Goal: Information Seeking & Learning: Learn about a topic

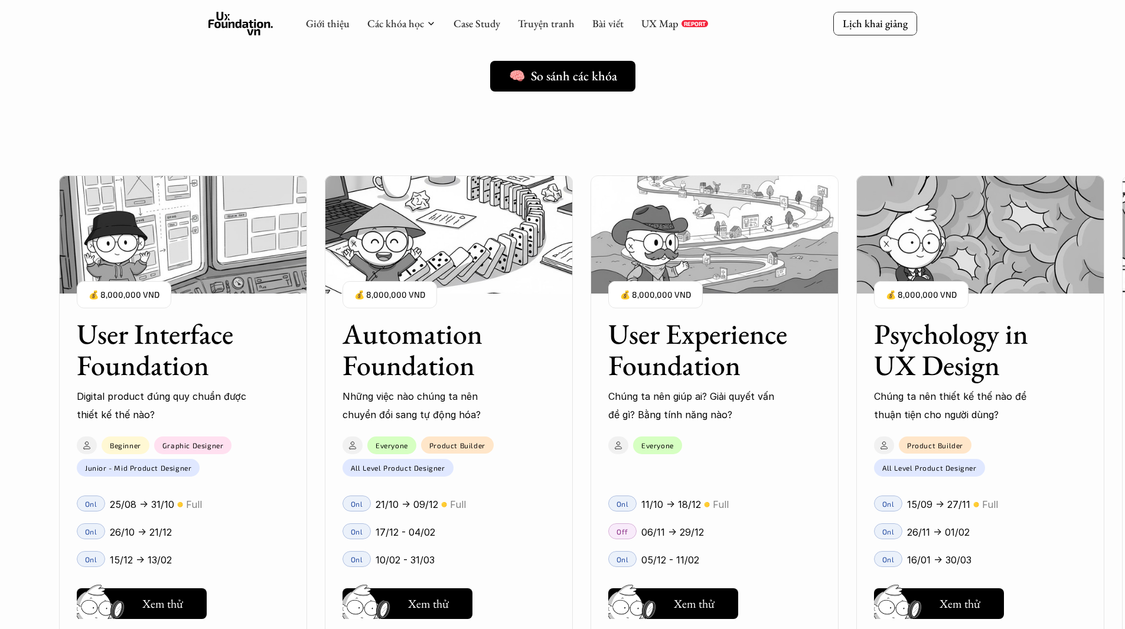
scroll to position [945, 0]
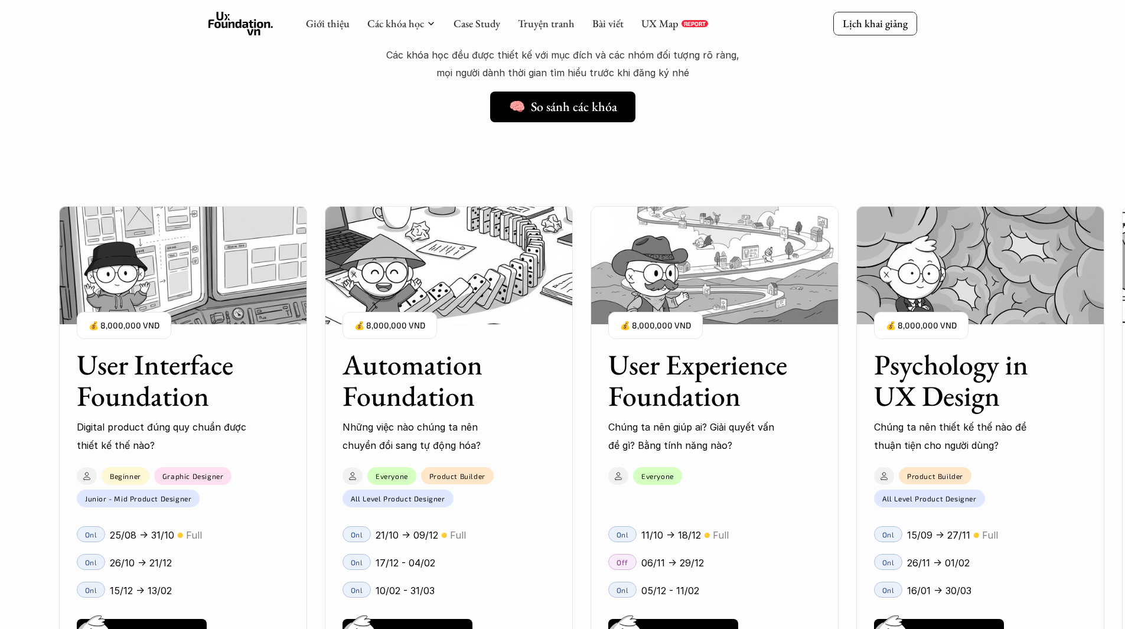
click at [225, 312] on img at bounding box center [183, 265] width 248 height 118
click at [232, 372] on h3 "User Interface Foundation" at bounding box center [168, 380] width 183 height 63
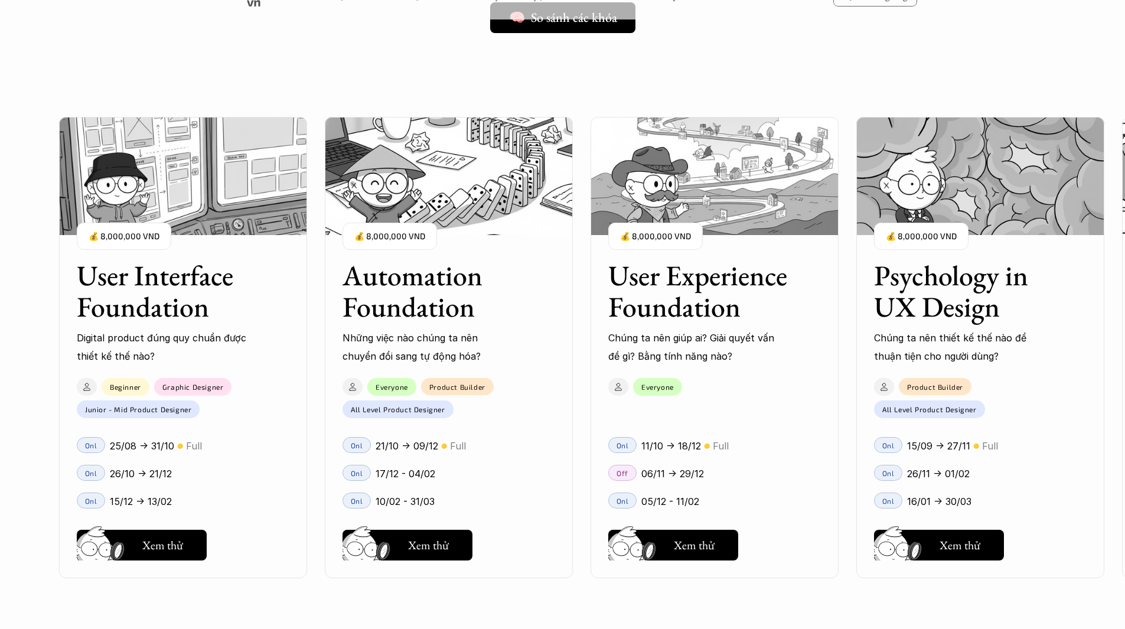
scroll to position [1122, 0]
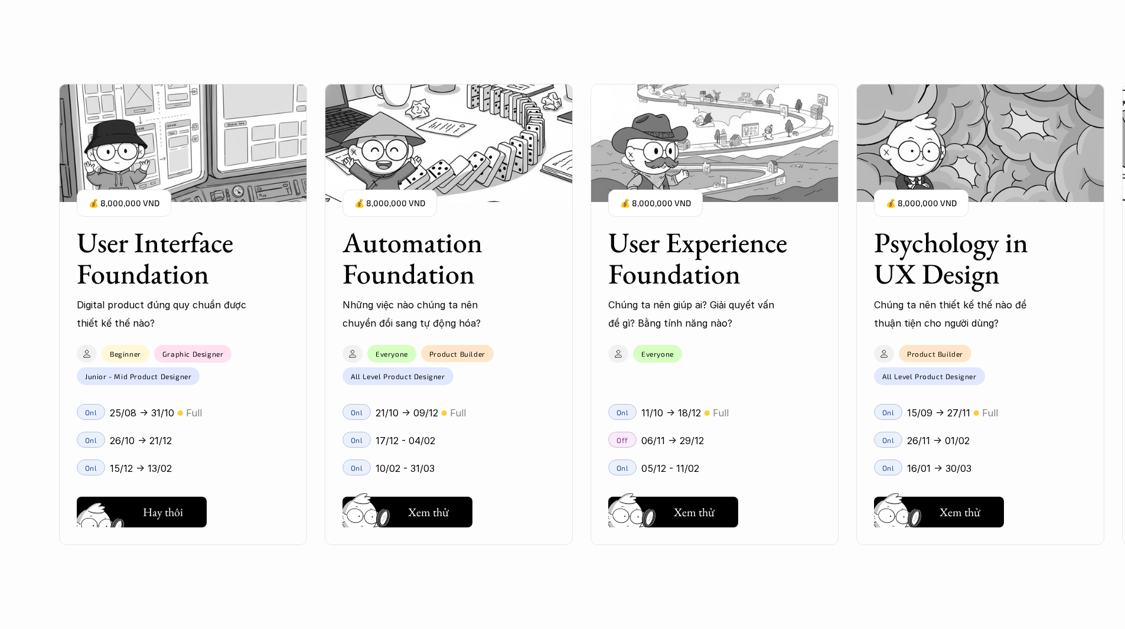
click at [185, 510] on button "Hay thôi Xem thử" at bounding box center [142, 512] width 130 height 31
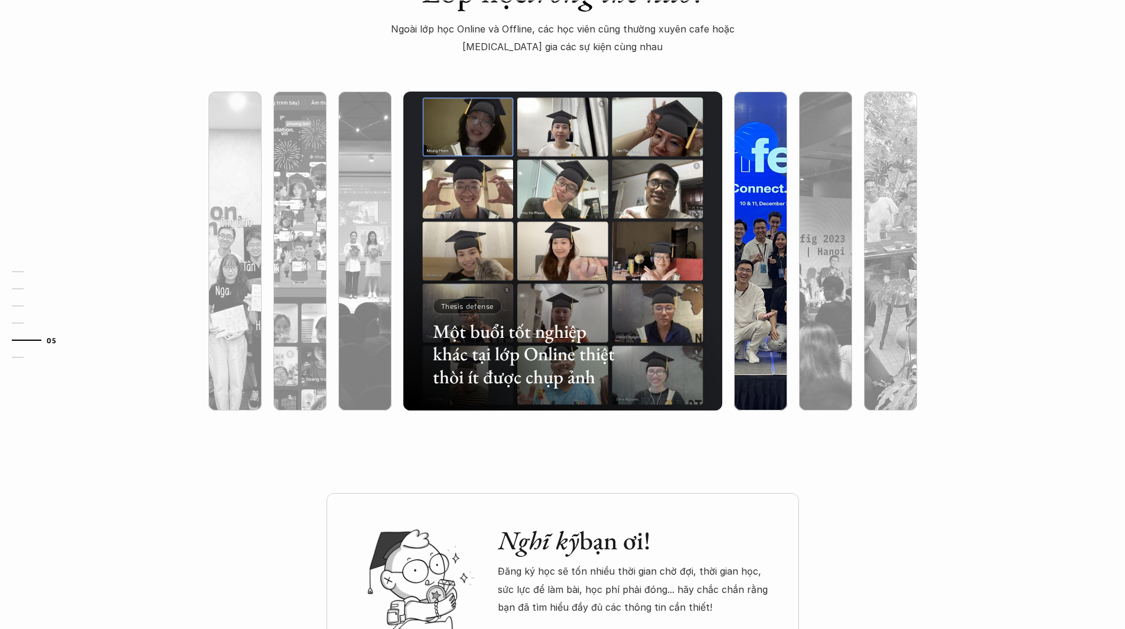
scroll to position [3662, 0]
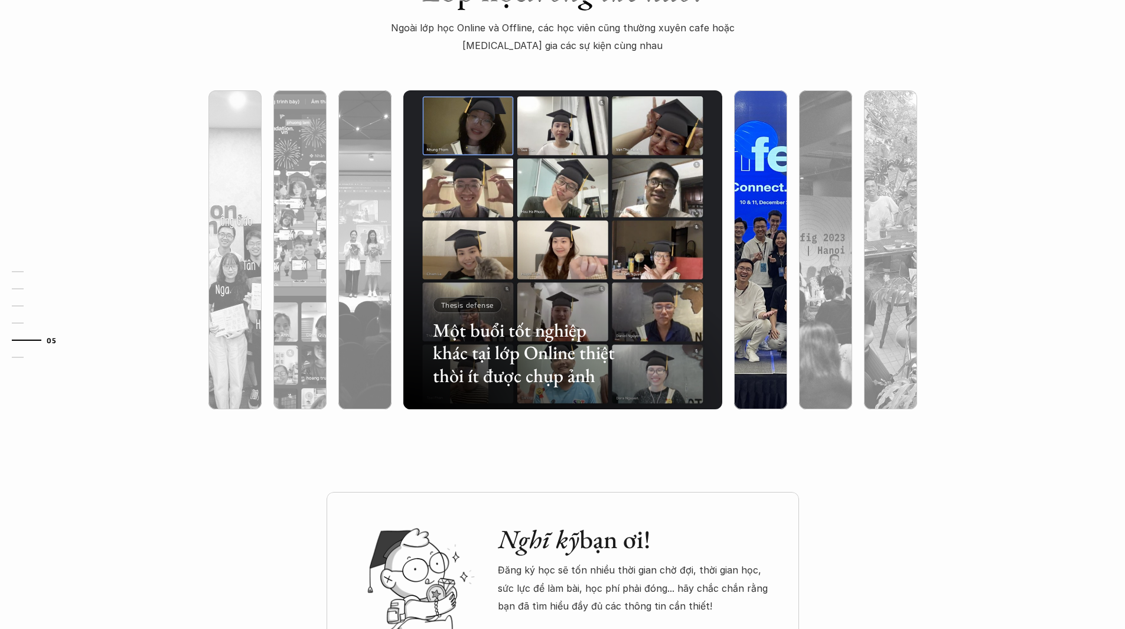
click at [777, 263] on div at bounding box center [760, 313] width 53 height 193
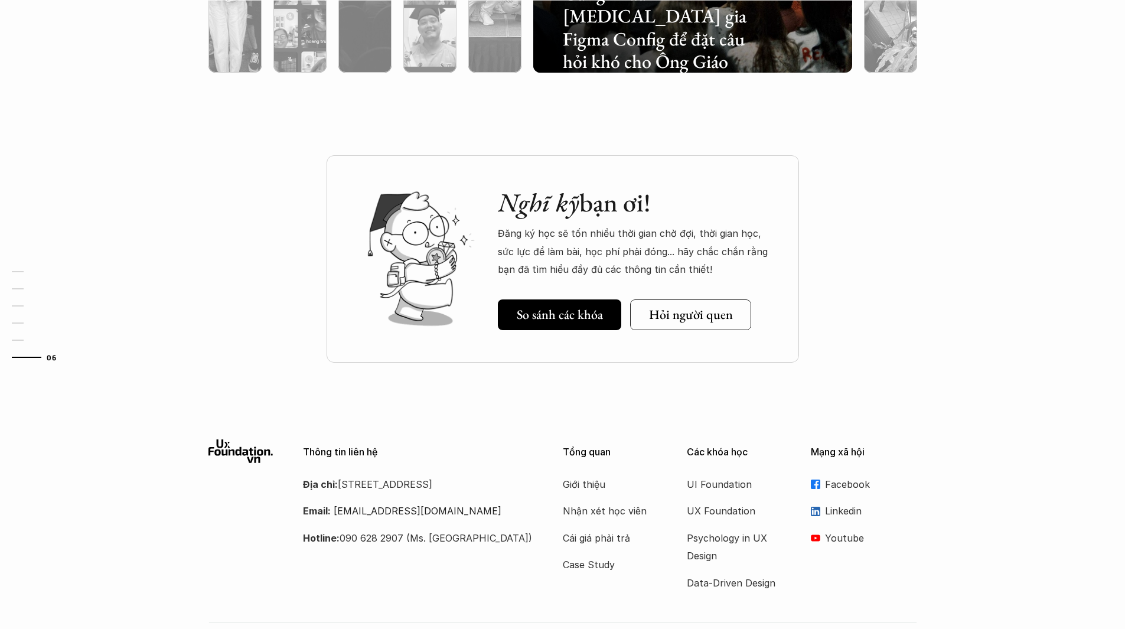
scroll to position [4016, 0]
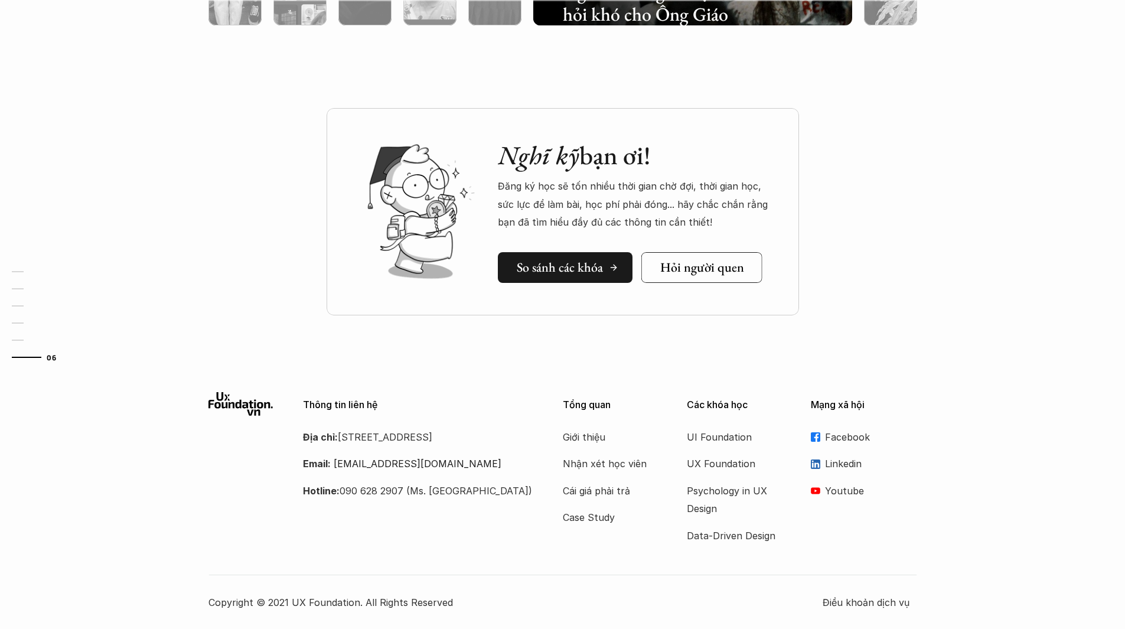
click at [575, 261] on h5 "So sánh các khóa" at bounding box center [560, 267] width 86 height 15
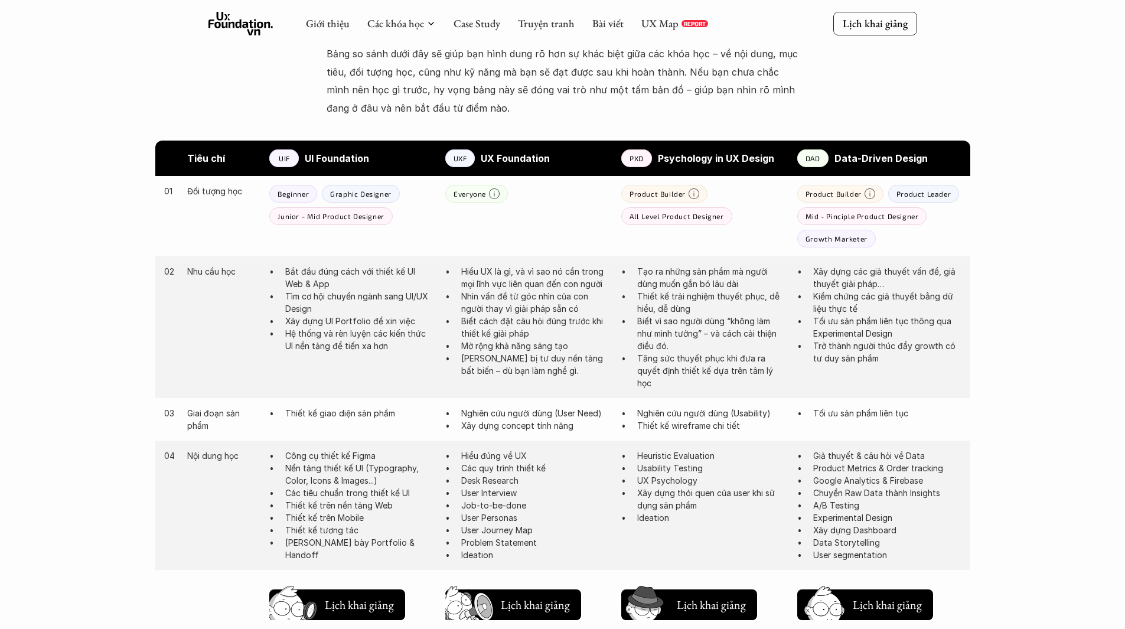
scroll to position [509, 0]
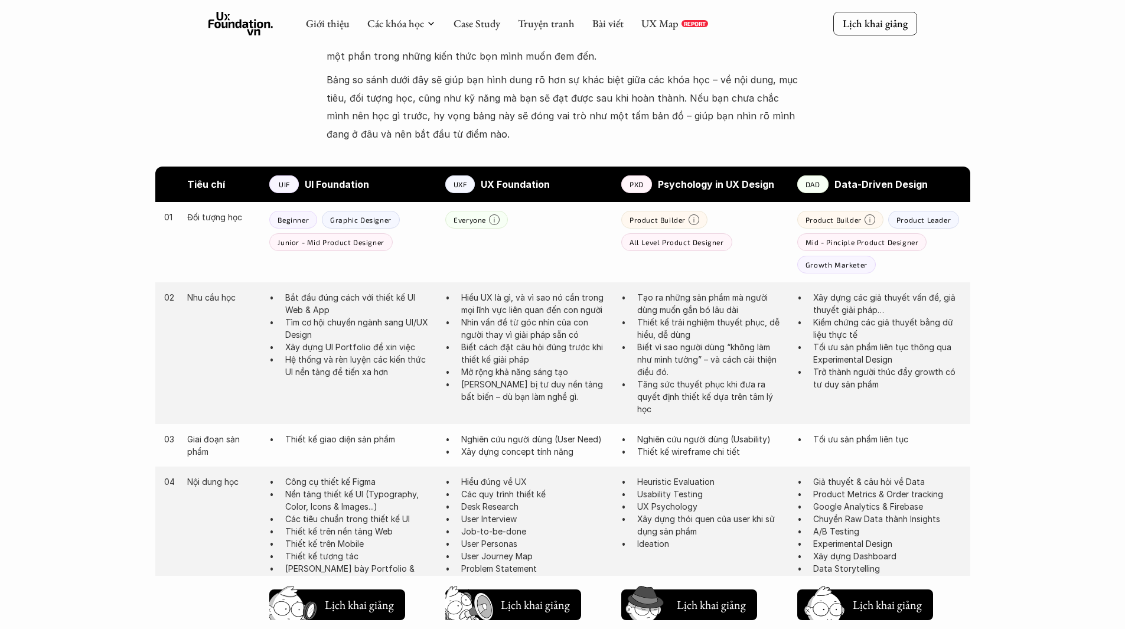
click at [663, 245] on p "All Level Product Designer" at bounding box center [677, 242] width 94 height 8
click at [728, 219] on div "Product Builder All Level Product Designer" at bounding box center [703, 231] width 164 height 40
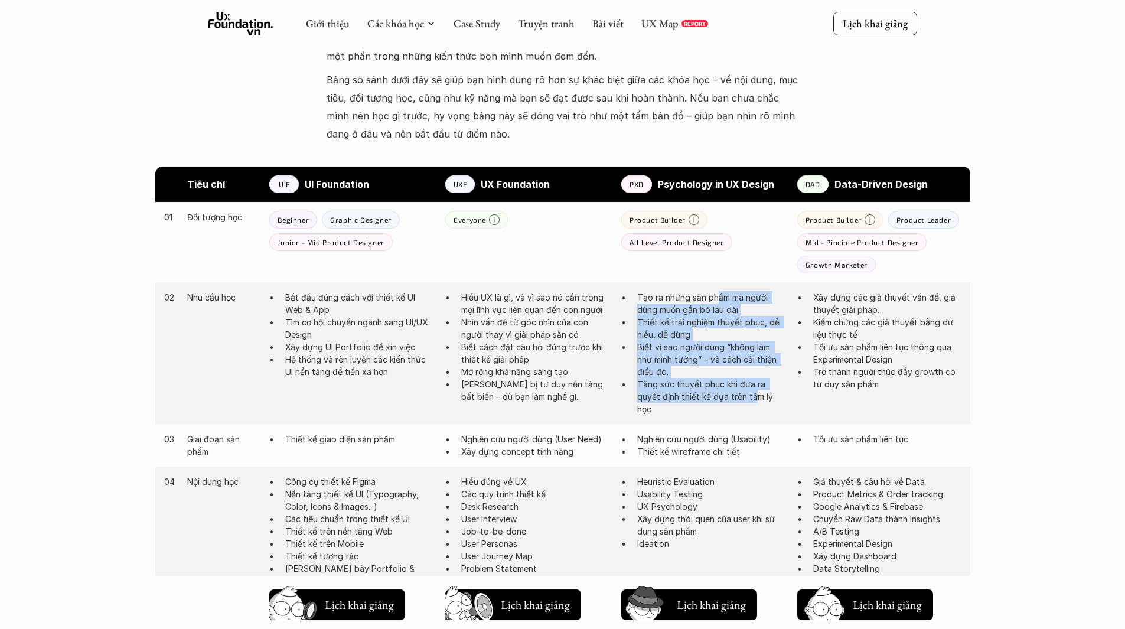
drag, startPoint x: 718, startPoint y: 300, endPoint x: 757, endPoint y: 395, distance: 102.2
click at [757, 395] on ul "Tạo ra những sản phẩm mà người dùng muốn gắn bó lâu dài Thiết kế trải nghiệm th…" at bounding box center [703, 353] width 164 height 124
click at [757, 395] on p "Tăng sức thuyết phục khi đưa ra quyết định thiết kế dựa trên tâm lý học" at bounding box center [711, 396] width 148 height 37
drag, startPoint x: 690, startPoint y: 406, endPoint x: 616, endPoint y: 299, distance: 129.4
click at [616, 299] on div "02 Nhu cầu học Bắt đầu đúng cách với thiết kế UI Web & App Tìm cơ hội chuyển ng…" at bounding box center [562, 353] width 815 height 142
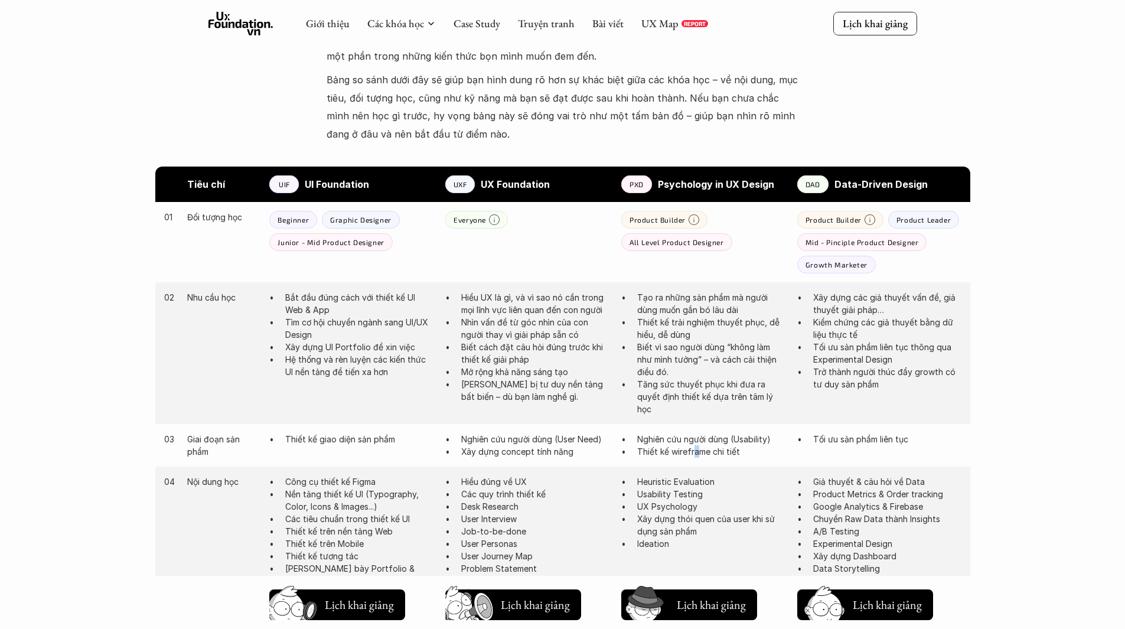
click at [696, 457] on p "Thiết kế wireframe chi tiết" at bounding box center [711, 451] width 148 height 12
drag, startPoint x: 758, startPoint y: 453, endPoint x: 634, endPoint y: 431, distance: 125.4
click at [634, 431] on div "03 Giai đoạn sản phẩm Thiết kế giao diện sản phẩm Nghiên cứu người dùng (User N…" at bounding box center [562, 445] width 815 height 43
click at [666, 451] on p "Thiết kế wireframe chi tiết" at bounding box center [711, 451] width 148 height 12
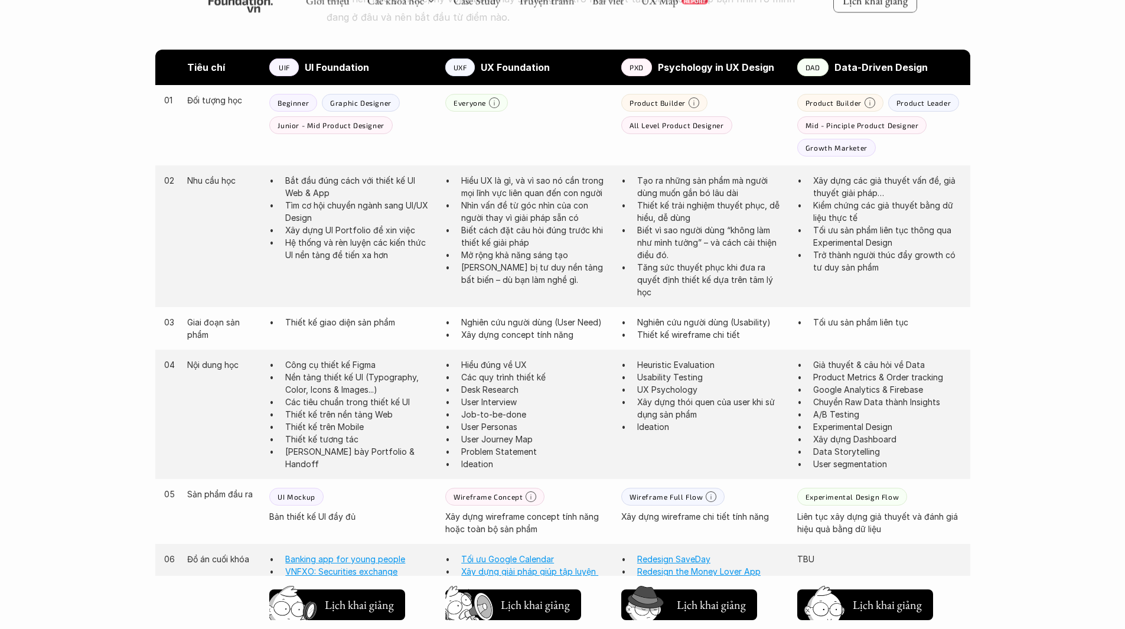
scroll to position [627, 0]
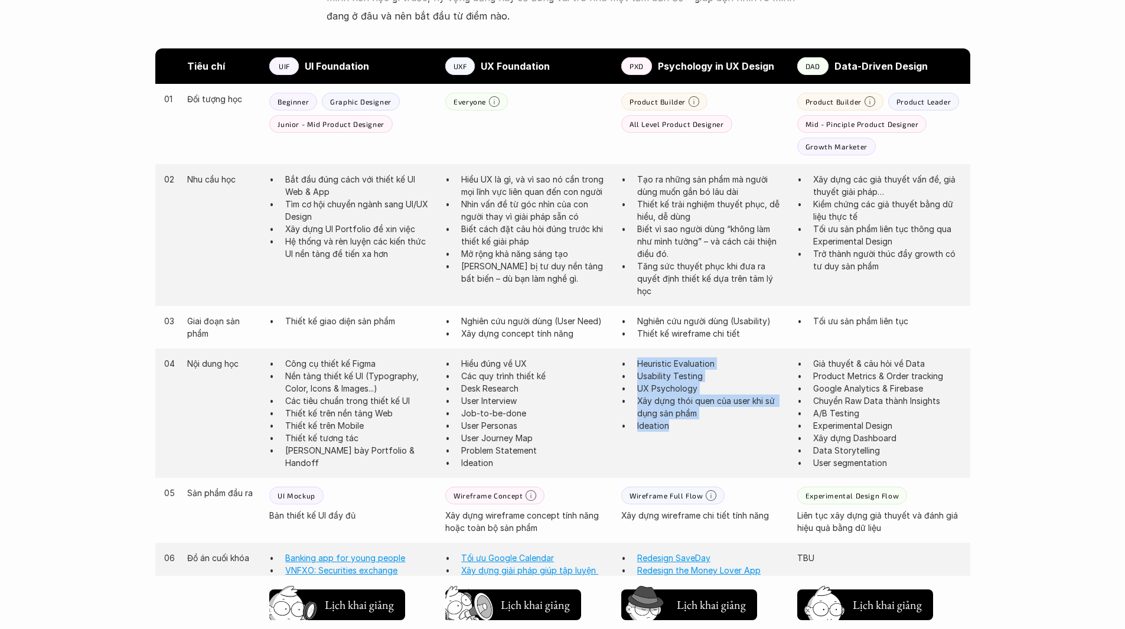
drag, startPoint x: 699, startPoint y: 429, endPoint x: 635, endPoint y: 360, distance: 94.4
click at [635, 360] on ul "Heuristic Evaluation Usability Testing UX Psychology Xây dựng thói quen của use…" at bounding box center [703, 394] width 164 height 74
click at [669, 444] on div "04 Nội dung học Công cụ thiết kế Figma Nền tảng thiết kế UI (Typography, Color,…" at bounding box center [562, 412] width 815 height 129
click at [675, 386] on p "UX Psychology" at bounding box center [711, 388] width 148 height 12
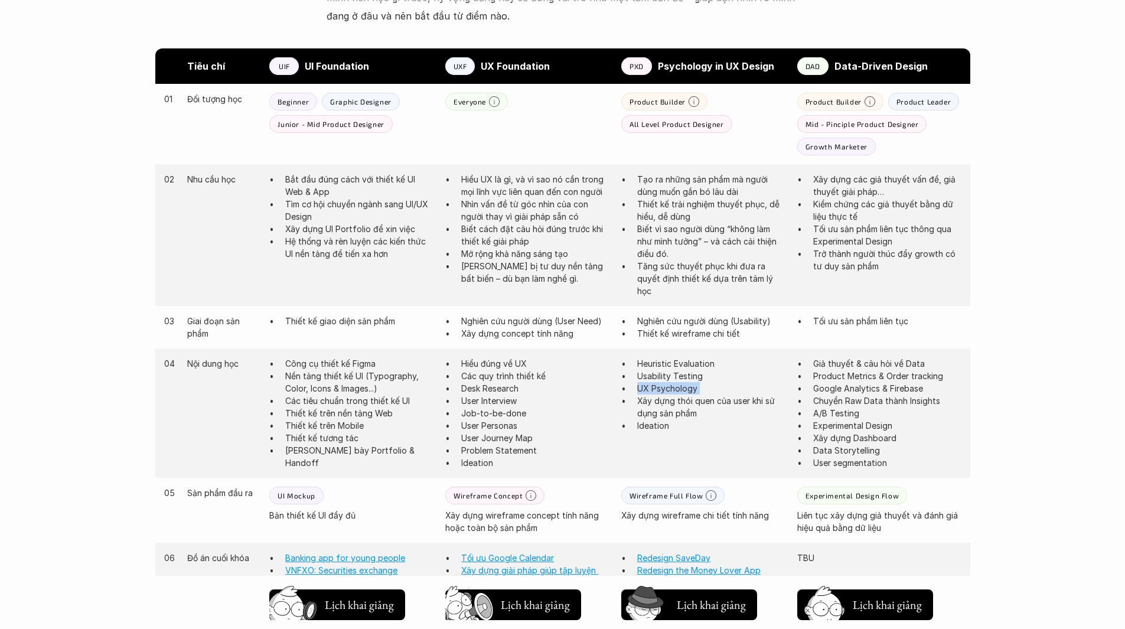
click at [675, 386] on p "UX Psychology" at bounding box center [711, 388] width 148 height 12
click at [655, 371] on p "Usability Testing" at bounding box center [711, 376] width 148 height 12
click at [663, 390] on p "UX Psychology" at bounding box center [711, 388] width 148 height 12
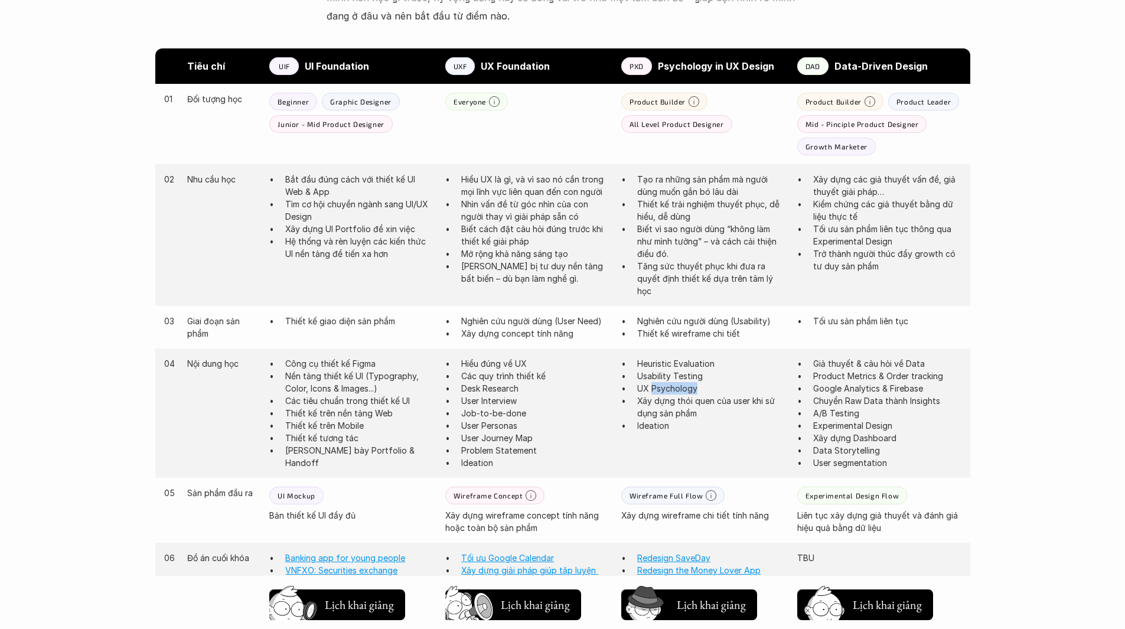
click at [663, 390] on p "UX Psychology" at bounding box center [711, 388] width 148 height 12
click at [656, 394] on div at bounding box center [656, 394] width 0 height 0
click at [667, 399] on p "Xây dựng thói quen của user khi sử dụng sản phẩm" at bounding box center [711, 407] width 148 height 25
click at [659, 394] on div at bounding box center [659, 394] width 0 height 0
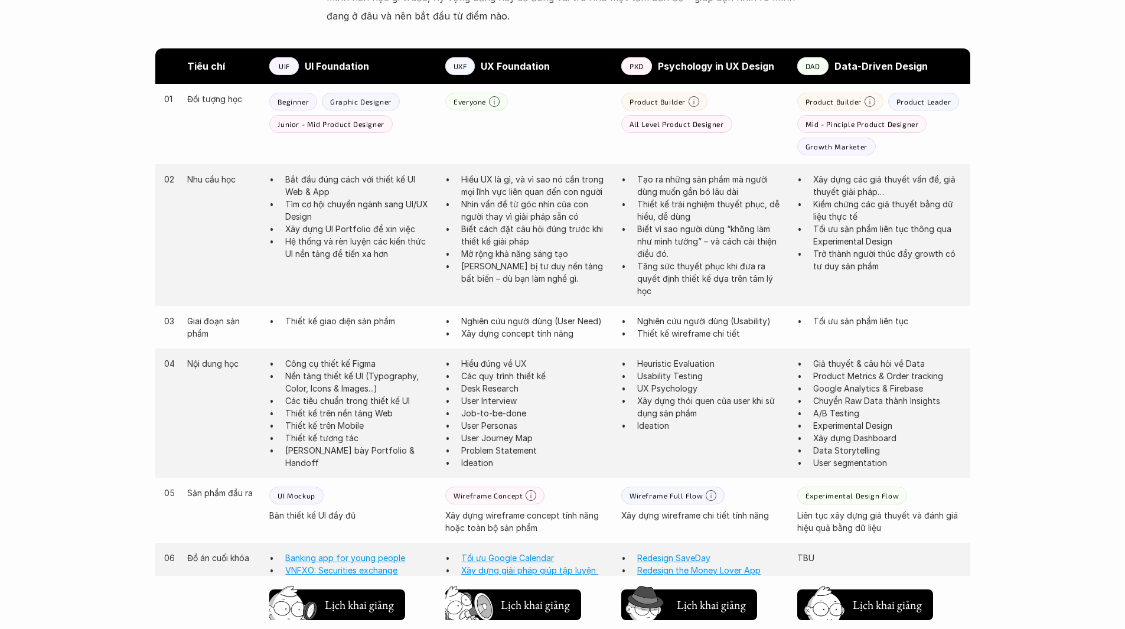
click at [656, 405] on p "Xây dựng thói quen của user khi sử dụng sản phẩm" at bounding box center [711, 407] width 148 height 25
click at [654, 406] on p "Xây dựng thói quen của user khi sử dụng sản phẩm" at bounding box center [711, 407] width 148 height 25
click at [649, 420] on p "Ideation" at bounding box center [711, 425] width 148 height 12
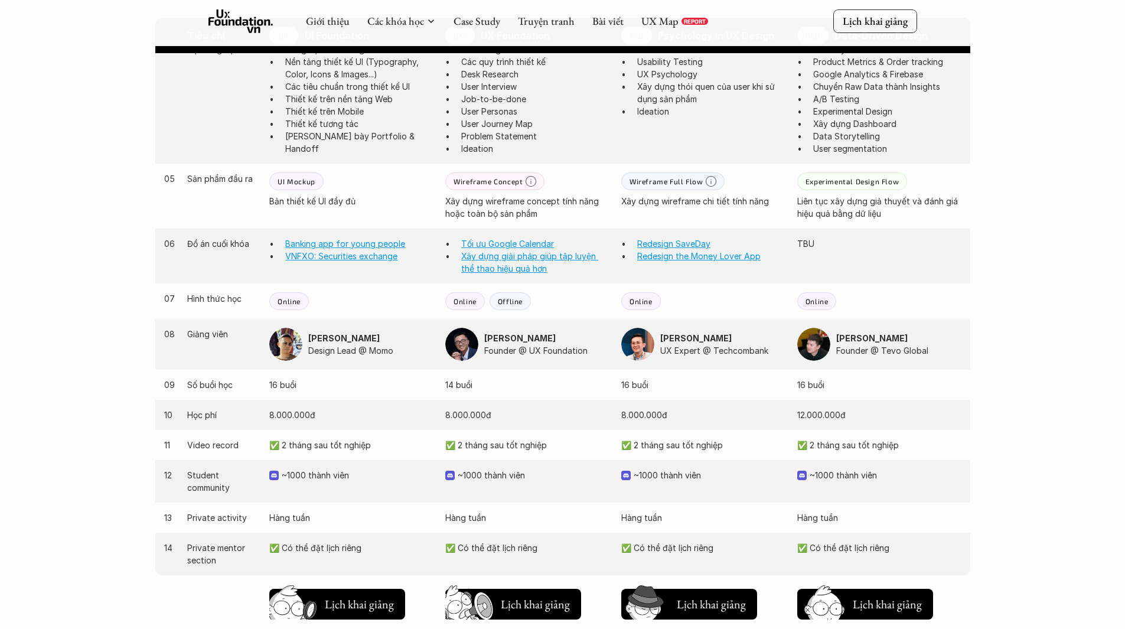
scroll to position [982, 0]
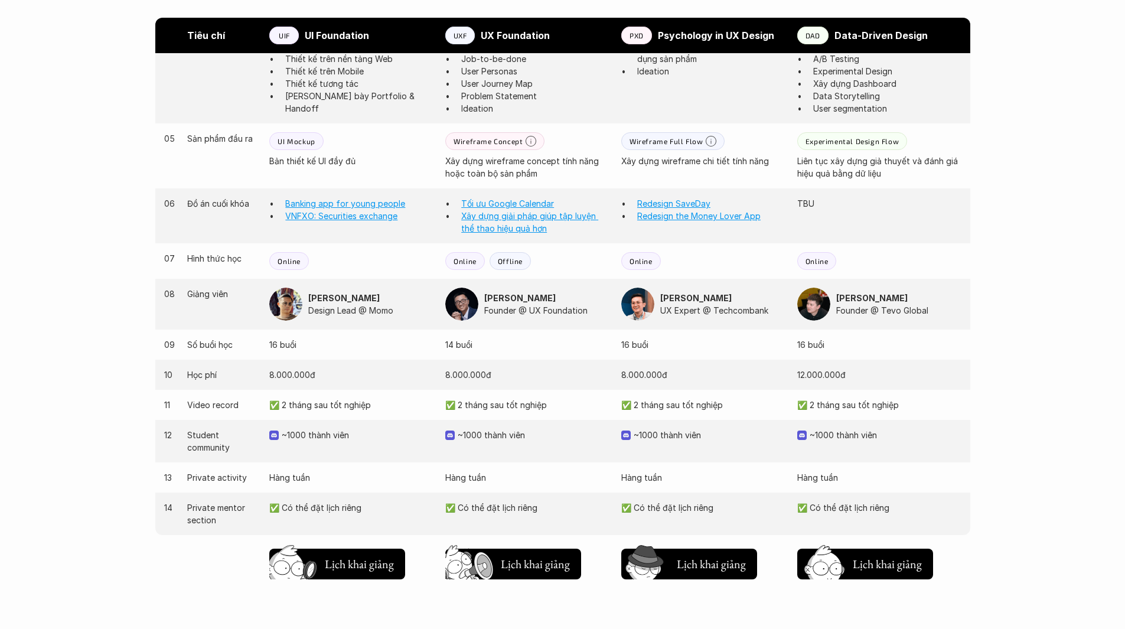
click at [686, 406] on p "✅ 2 tháng sau tốt nghiệp" at bounding box center [703, 405] width 164 height 12
click at [642, 436] on p "~1000 thành viên" at bounding box center [710, 435] width 152 height 12
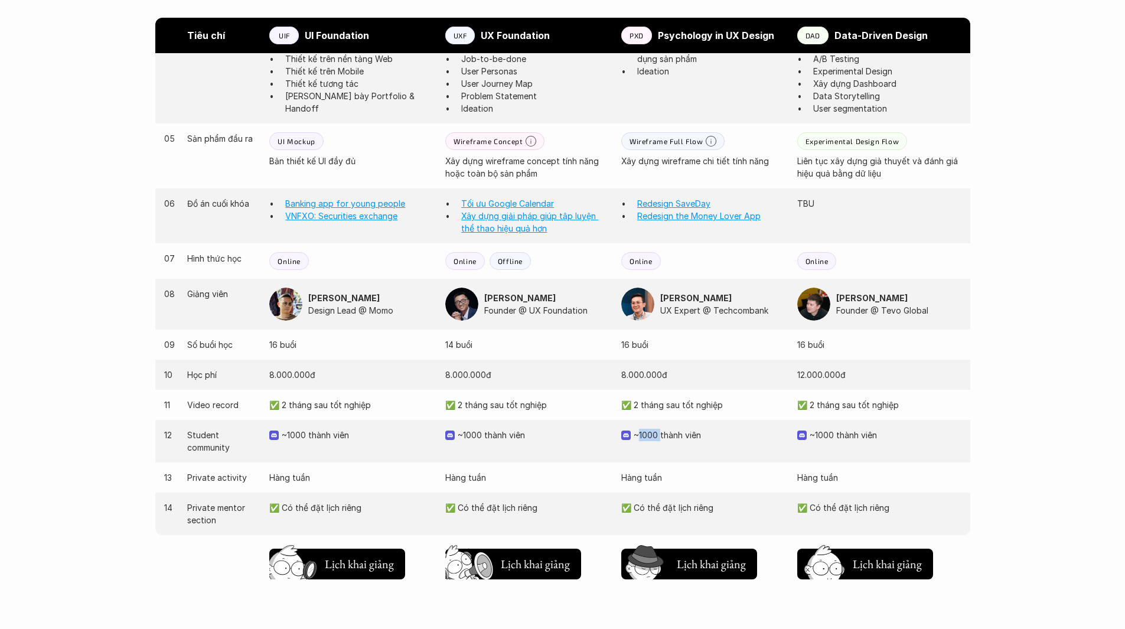
click at [642, 436] on p "~1000 thành viên" at bounding box center [710, 435] width 152 height 12
click at [636, 478] on p "Hàng tuần" at bounding box center [703, 477] width 164 height 12
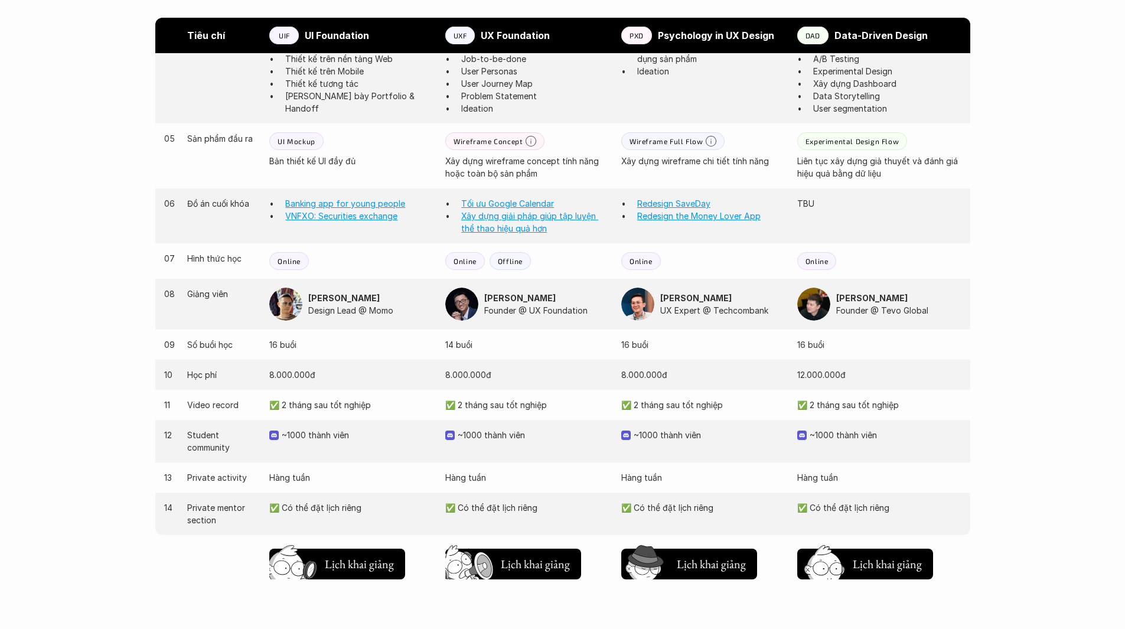
click at [682, 506] on p "✅ Có thể đặt lịch riêng" at bounding box center [703, 507] width 164 height 12
click at [655, 512] on p "✅ Có thể đặt lịch riêng" at bounding box center [703, 507] width 164 height 12
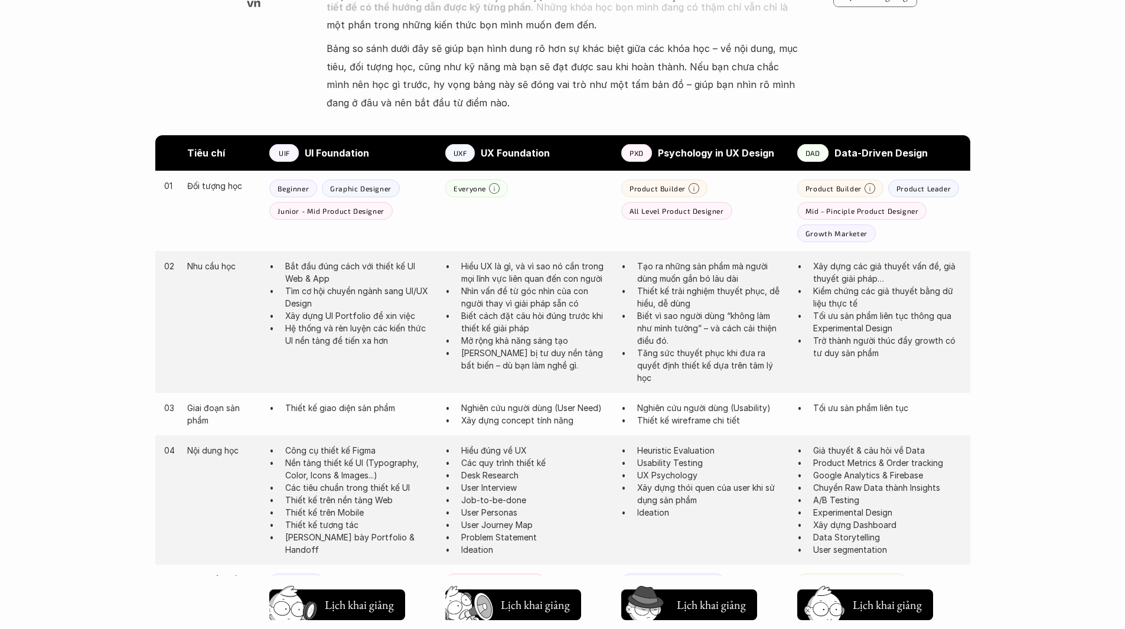
scroll to position [627, 0]
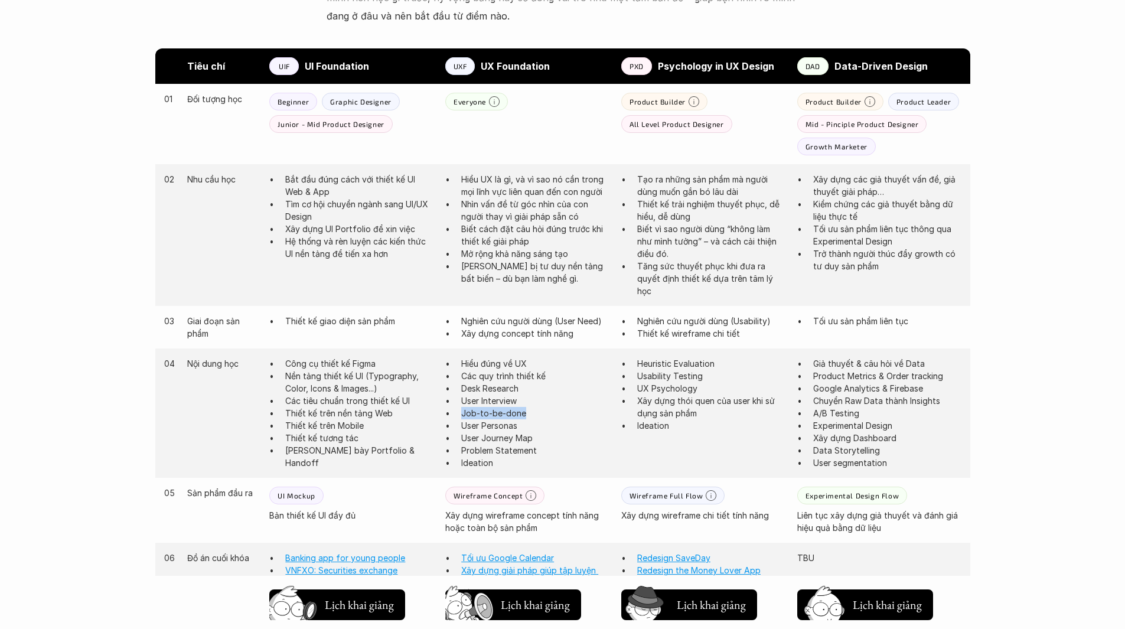
drag, startPoint x: 529, startPoint y: 415, endPoint x: 462, endPoint y: 412, distance: 67.4
click at [462, 412] on p "Job-to-be-done" at bounding box center [535, 413] width 148 height 12
click at [498, 441] on p "User Journey Map" at bounding box center [535, 438] width 148 height 12
drag, startPoint x: 501, startPoint y: 461, endPoint x: 461, endPoint y: 366, distance: 103.5
click at [461, 366] on ul "Hiểu đúng về UX Các quy trình thiết kế Desk Research User Interview Job-to-be-d…" at bounding box center [527, 413] width 164 height 112
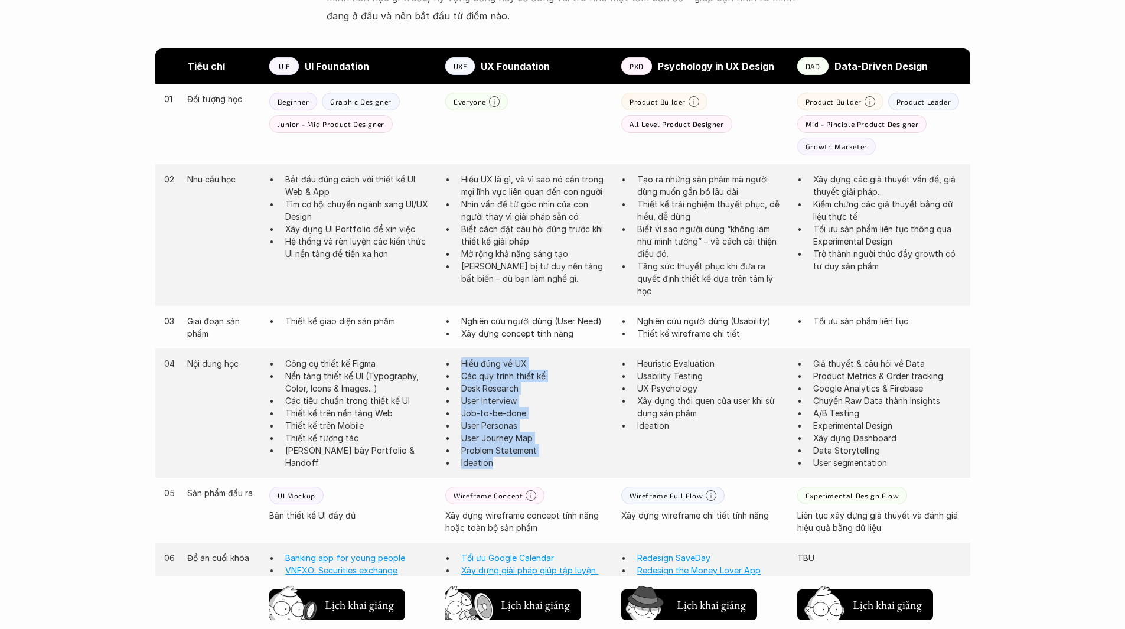
click at [491, 437] on p "User Journey Map" at bounding box center [535, 438] width 148 height 12
click at [369, 407] on p "Thiết kế trên nền tảng Web" at bounding box center [359, 413] width 148 height 12
click at [365, 402] on p "Các tiêu chuẩn trong thiết kế UI" at bounding box center [359, 401] width 148 height 12
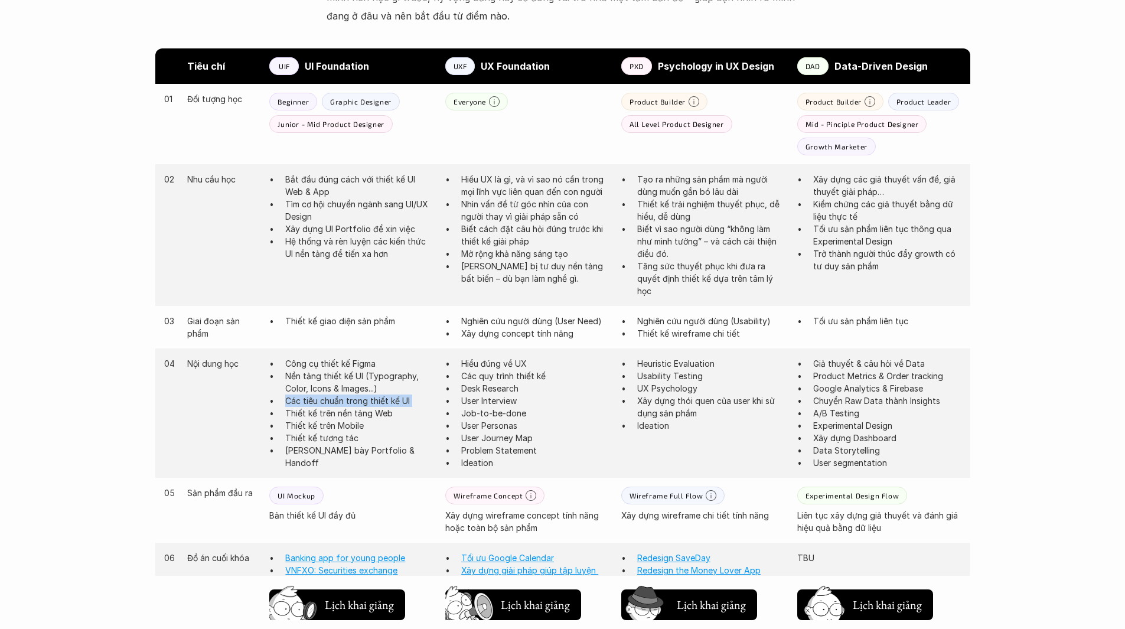
click at [365, 402] on p "Các tiêu chuẩn trong thiết kế UI" at bounding box center [359, 401] width 148 height 12
click at [351, 410] on p "Thiết kế trên nền tảng Web" at bounding box center [359, 413] width 148 height 12
click at [322, 419] on p "Thiết kế trên nền tảng Web" at bounding box center [359, 413] width 148 height 12
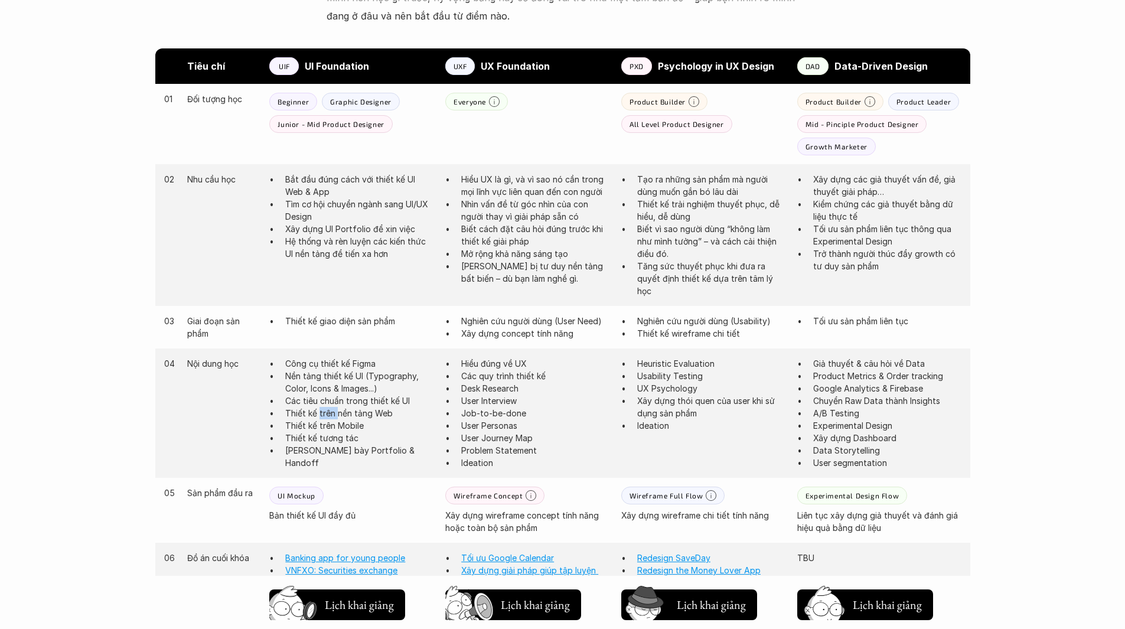
click at [322, 419] on p "Thiết kế trên nền tảng Web" at bounding box center [359, 413] width 148 height 12
click at [311, 425] on p "Thiết kế trên Mobile" at bounding box center [359, 425] width 148 height 12
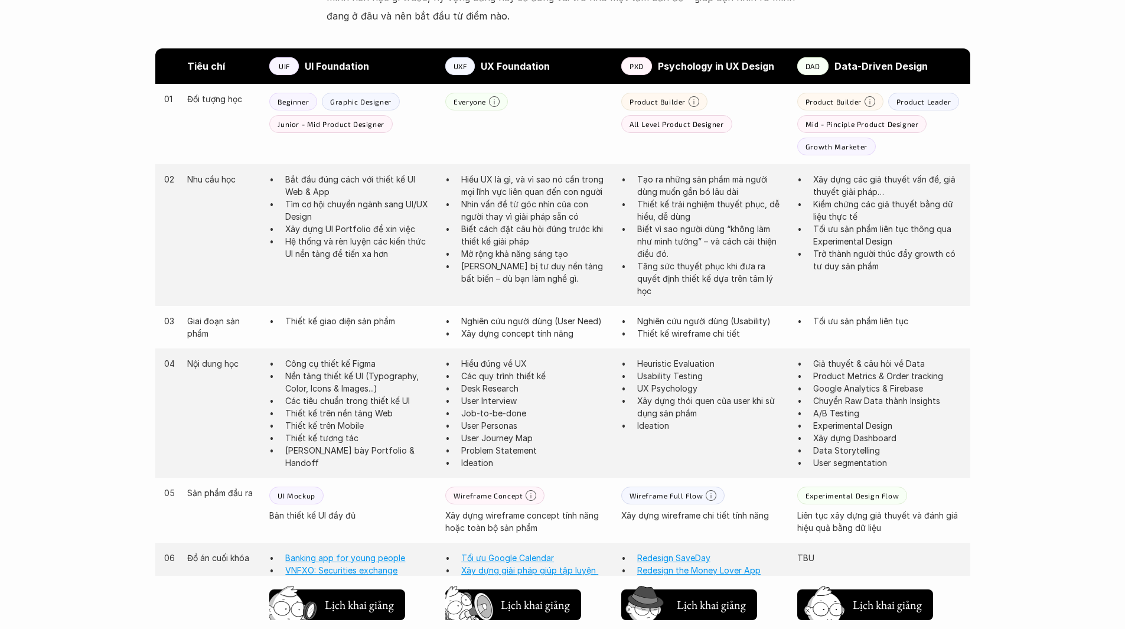
click at [291, 435] on p "Thiết kế tương tác" at bounding box center [359, 438] width 148 height 12
drag, startPoint x: 393, startPoint y: 390, endPoint x: 284, endPoint y: 373, distance: 110.0
click at [284, 373] on ul "Công cụ thiết kế Figma Nền tảng thiết kế UI (Typography, Color, Icons & Images.…" at bounding box center [351, 413] width 164 height 112
click at [303, 402] on p "Các tiêu chuẩn trong thiết kế UI" at bounding box center [359, 401] width 148 height 12
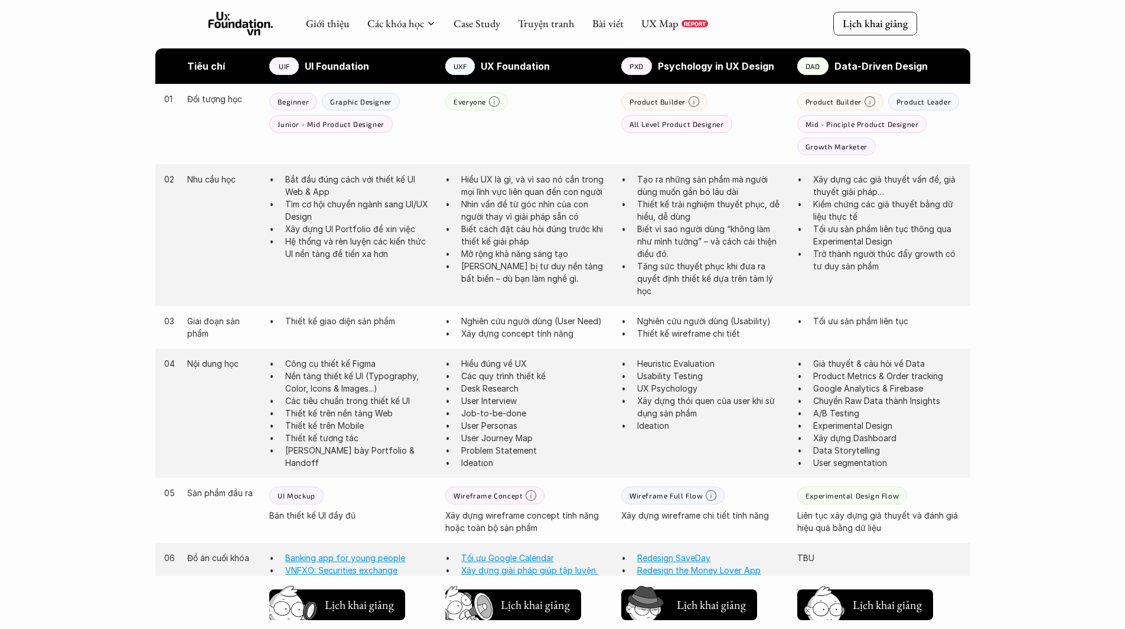
scroll to position [568, 0]
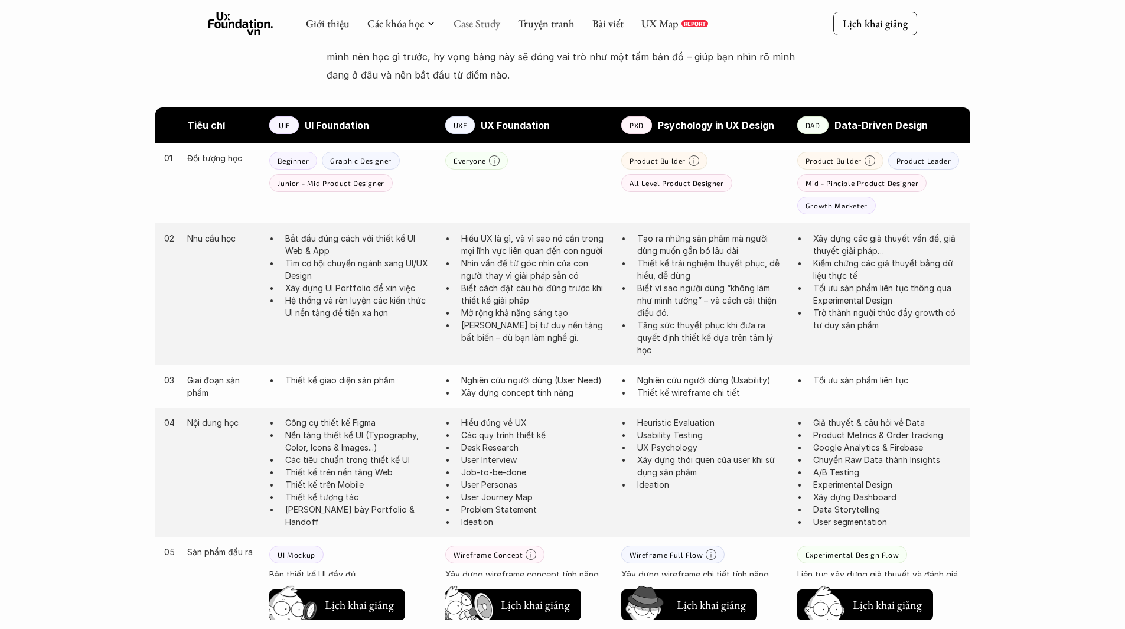
click at [482, 21] on link "Case Study" at bounding box center [477, 24] width 47 height 14
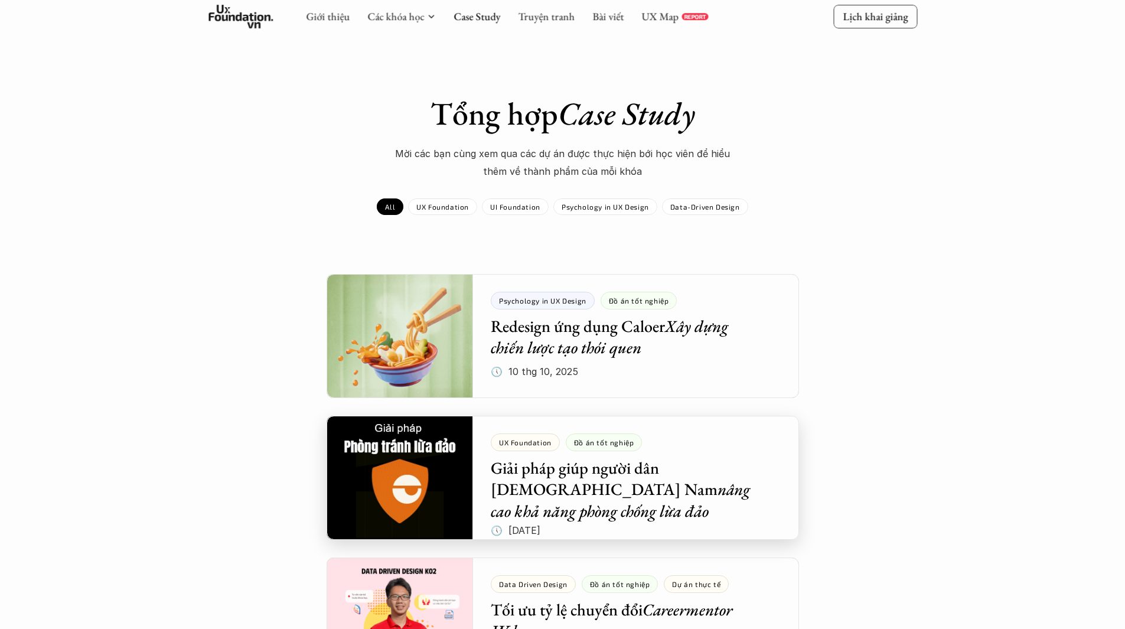
scroll to position [59, 0]
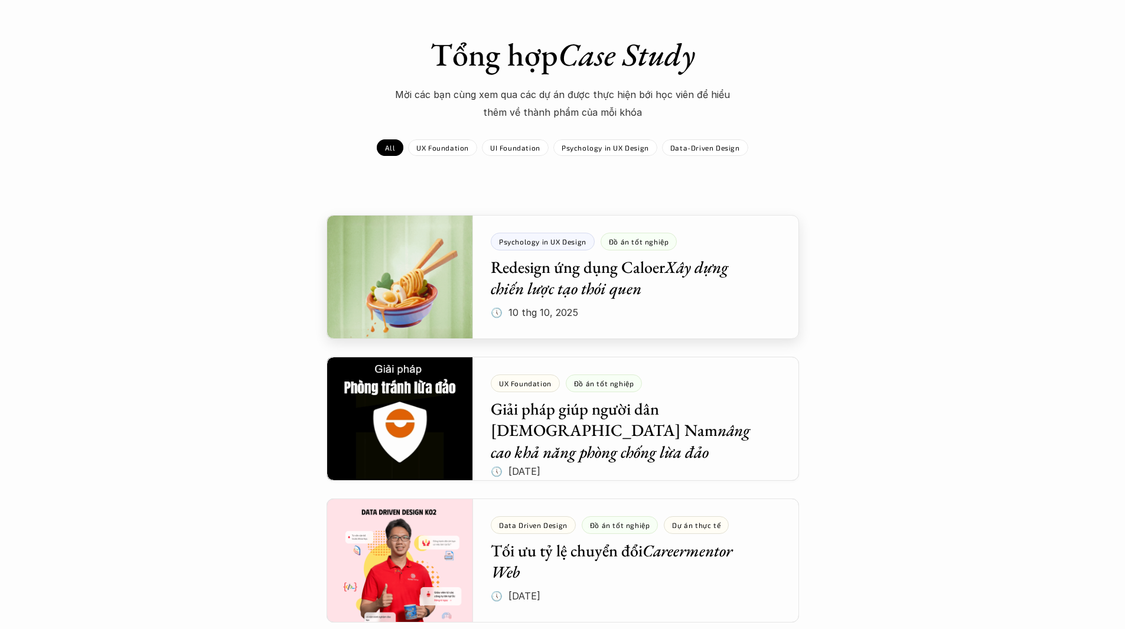
click at [689, 309] on div at bounding box center [563, 277] width 472 height 124
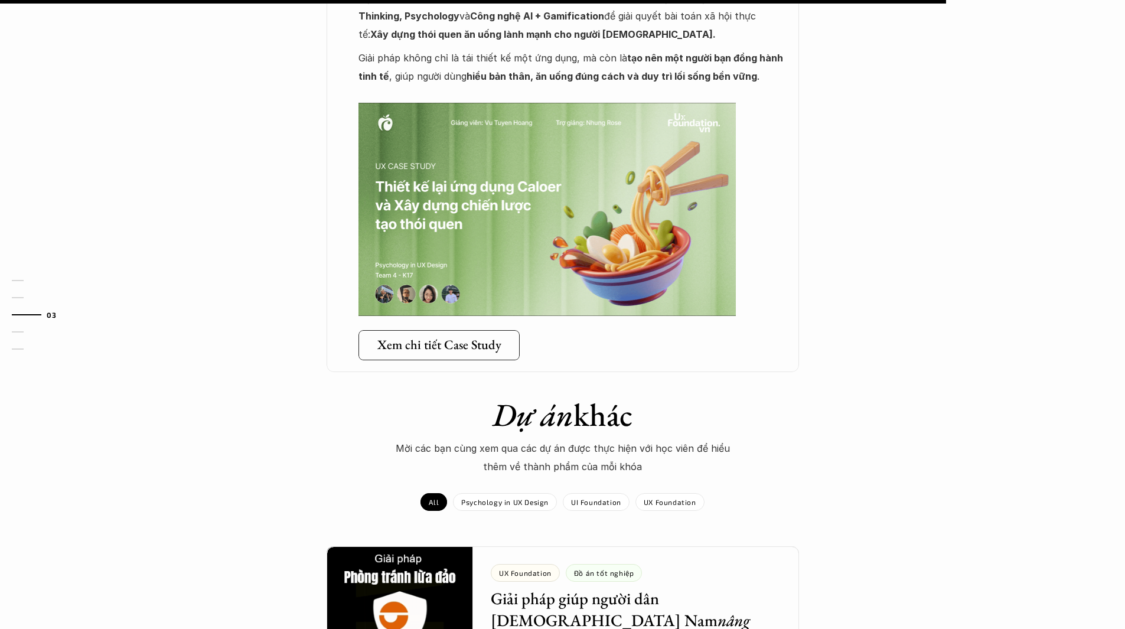
scroll to position [2067, 0]
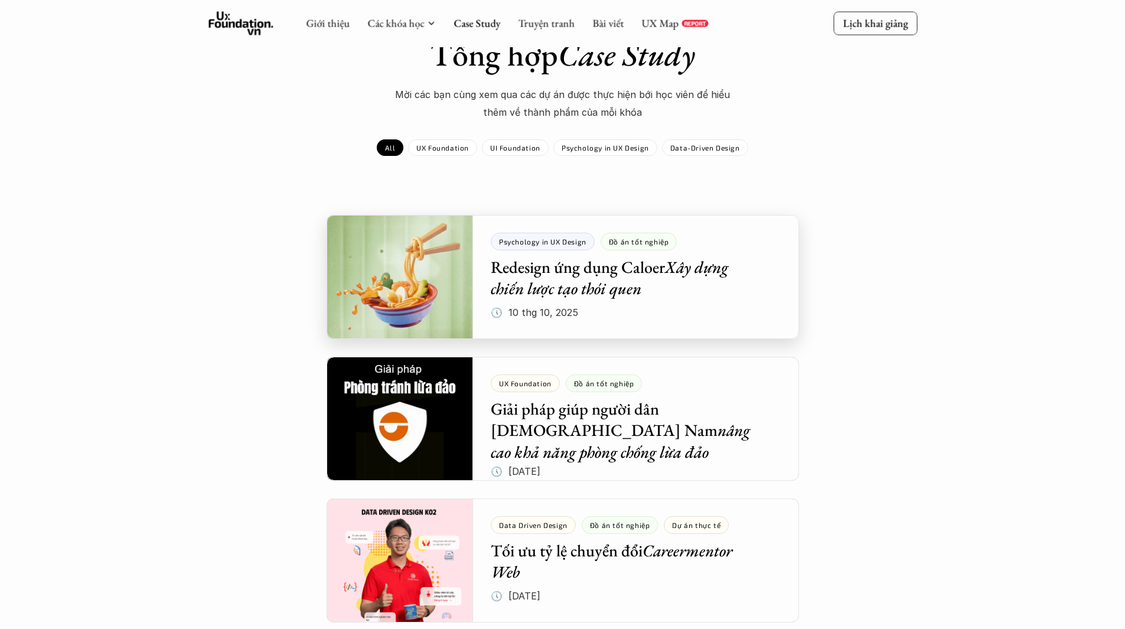
scroll to position [177, 0]
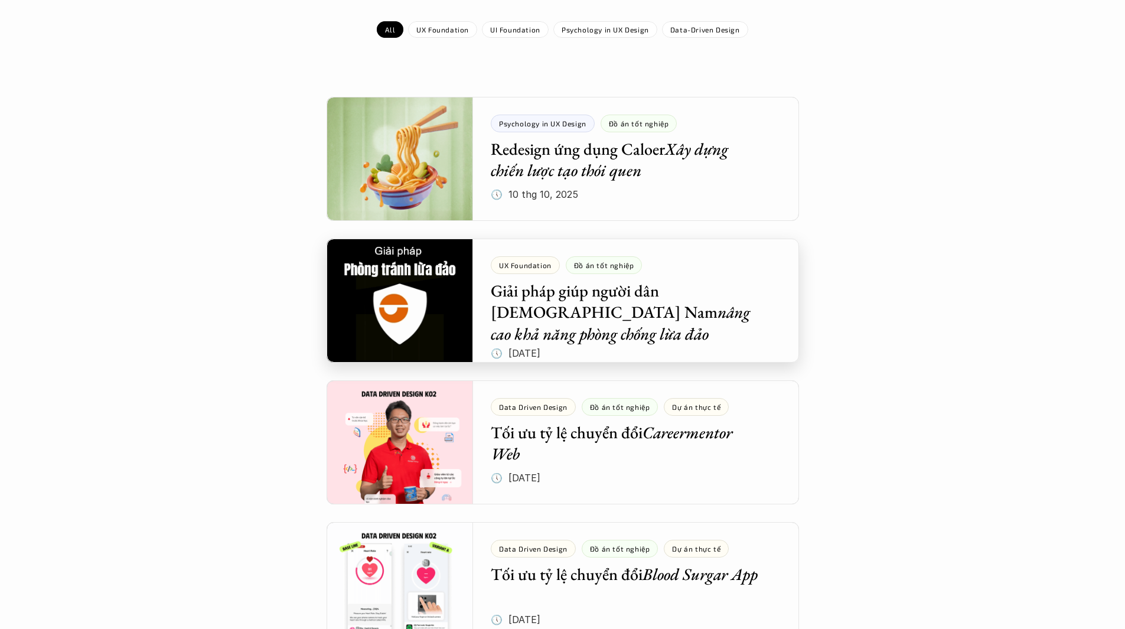
click at [507, 351] on div at bounding box center [563, 301] width 472 height 124
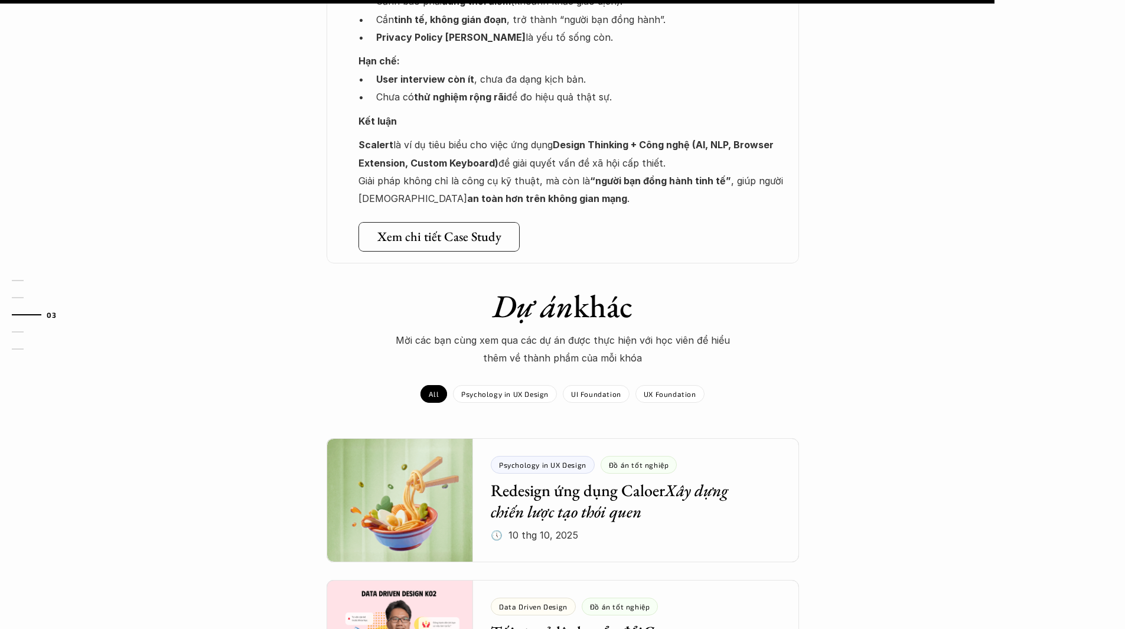
scroll to position [1595, 0]
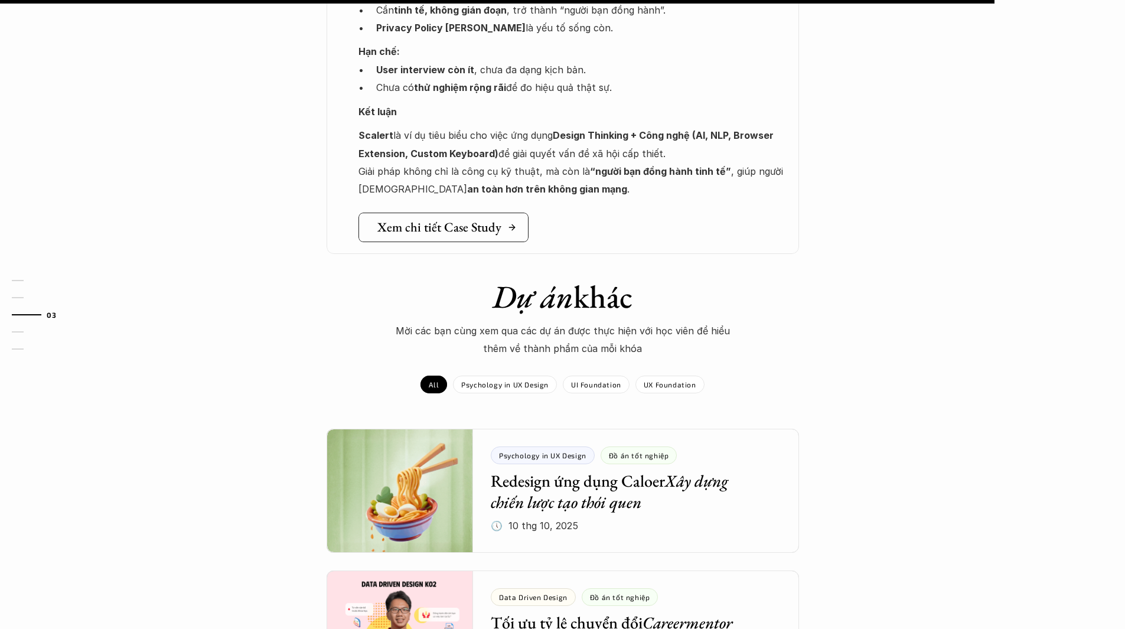
click at [428, 220] on h5 "Xem chi tiết Case Study" at bounding box center [439, 227] width 124 height 15
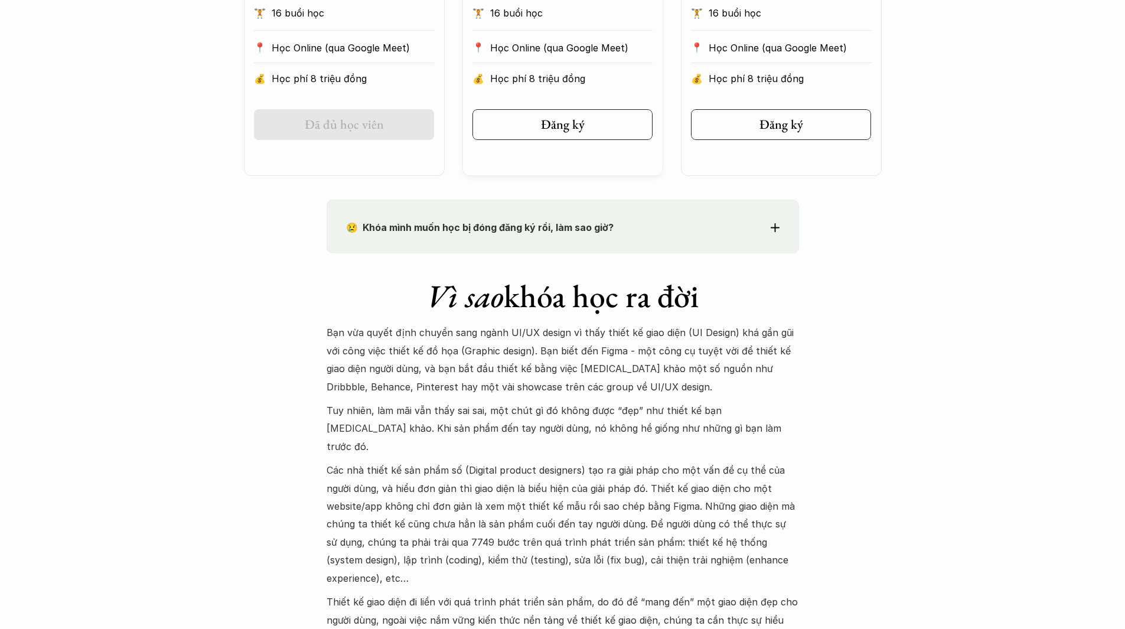
scroll to position [945, 0]
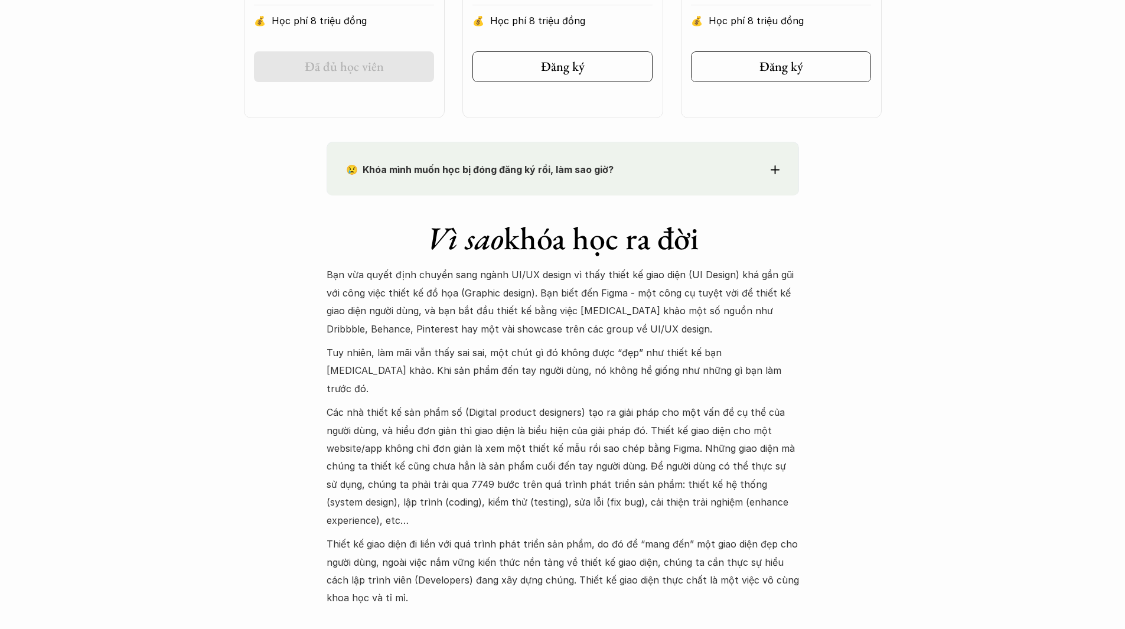
click at [780, 170] on div "😢 Khóa mình muốn học bị đóng đăng ký rồi, làm sao giờ? Chào bạn, Bọn mình rất t…" at bounding box center [563, 168] width 472 height 53
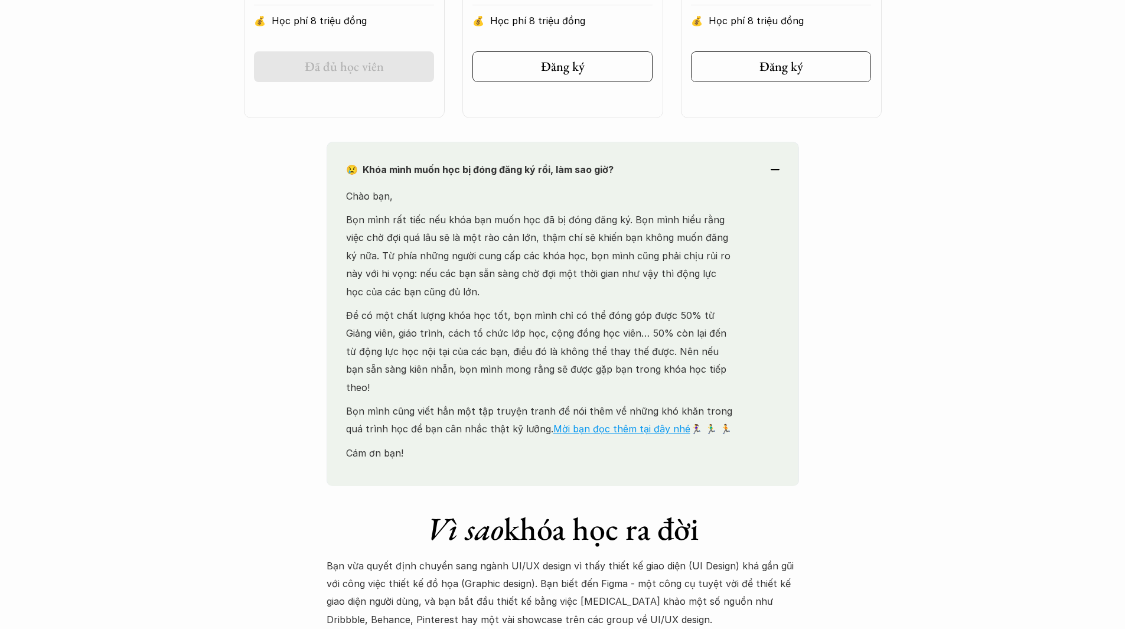
click at [780, 170] on div "😢 Khóa mình muốn học bị đóng đăng ký rồi, làm sao giờ? Chào bạn, Bọn mình rất t…" at bounding box center [563, 314] width 472 height 344
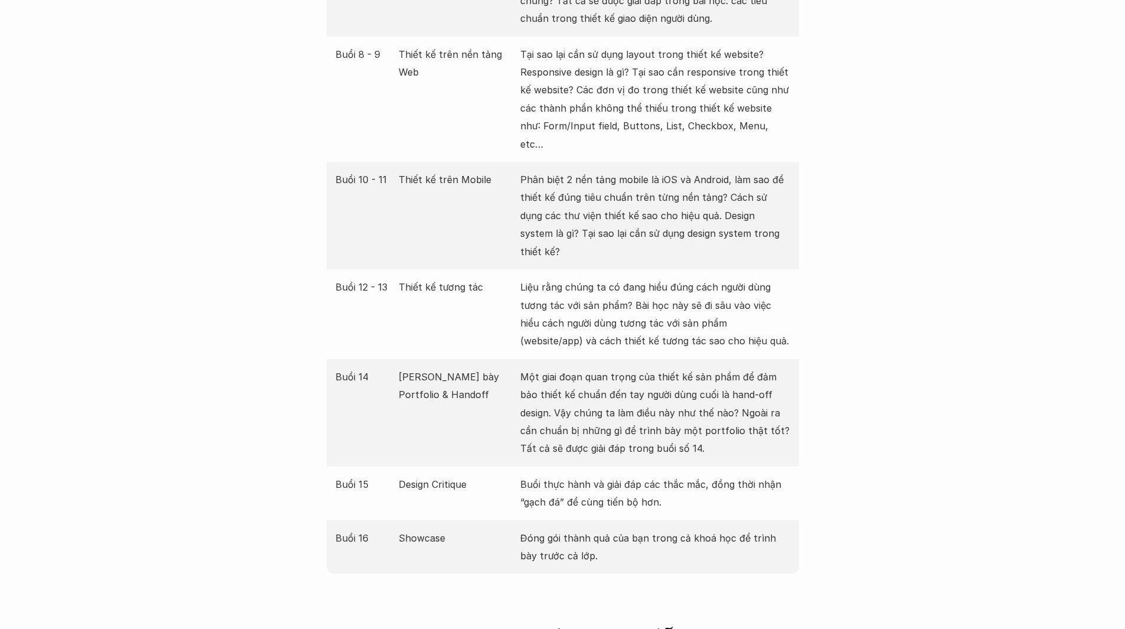
scroll to position [2008, 0]
click at [460, 278] on p "Thiết kế tương tác" at bounding box center [457, 287] width 116 height 18
click at [411, 367] on p "[PERSON_NAME] bày Portfolio & Handoff" at bounding box center [457, 385] width 116 height 36
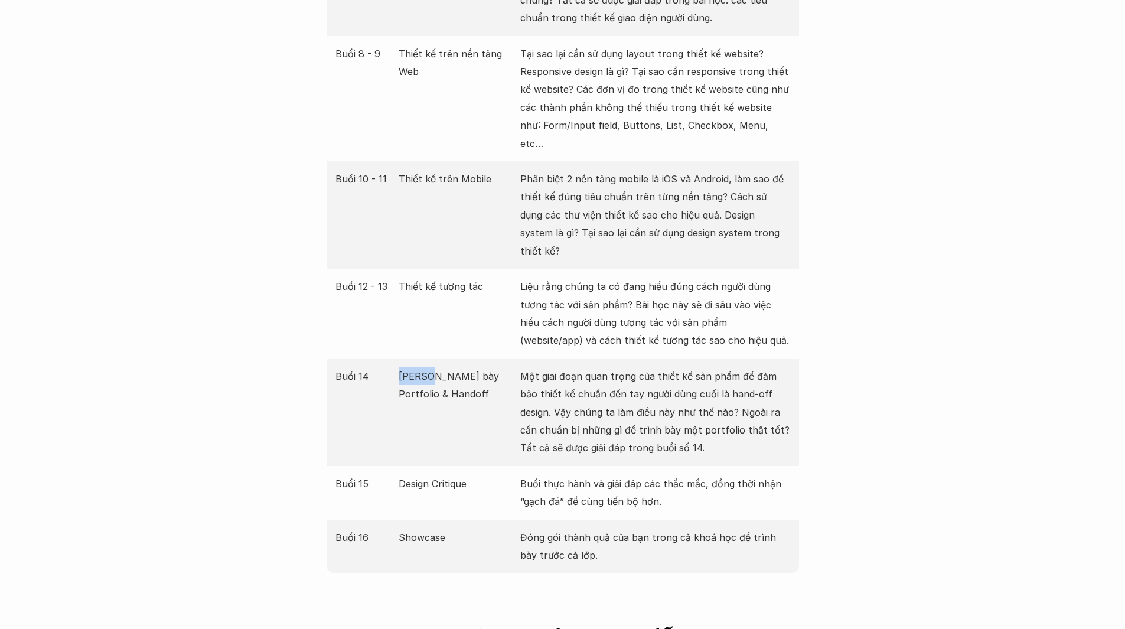
click at [411, 367] on p "[PERSON_NAME] bày Portfolio & Handoff" at bounding box center [457, 385] width 116 height 36
click at [406, 367] on p "[PERSON_NAME] bày Portfolio & Handoff" at bounding box center [457, 385] width 116 height 36
click at [411, 475] on p "Design Critique" at bounding box center [457, 484] width 116 height 18
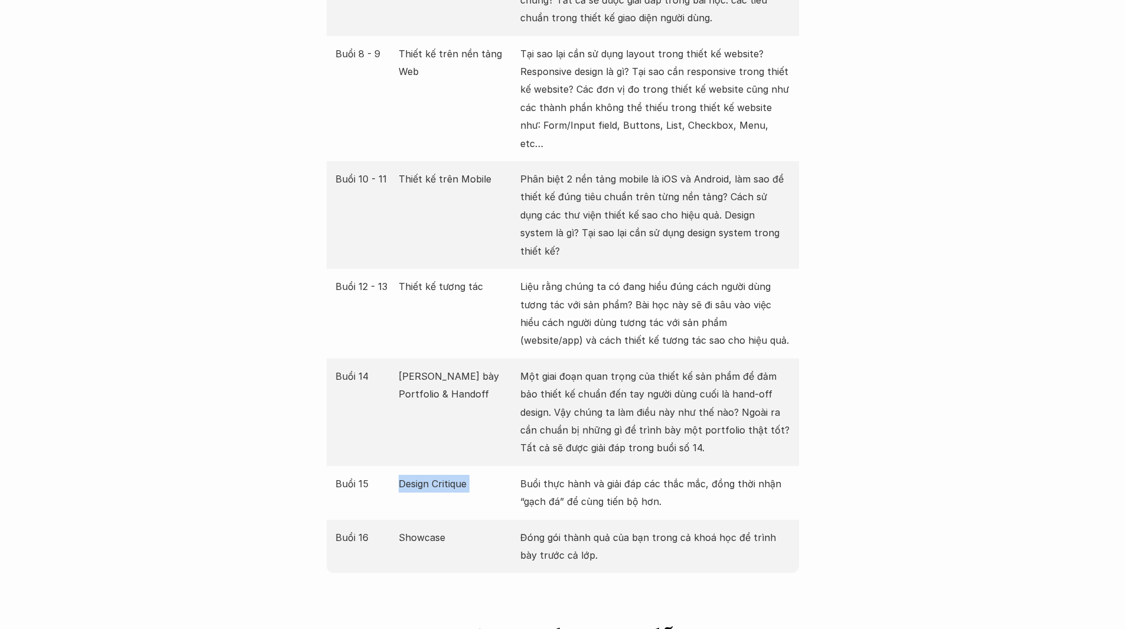
click at [411, 475] on p "Design Critique" at bounding box center [457, 484] width 116 height 18
click at [399, 466] on div "Buổi 15 Design Critique Buổi thực hành và giải đáp các thắc mắc, đồng thời nhận…" at bounding box center [563, 493] width 472 height 54
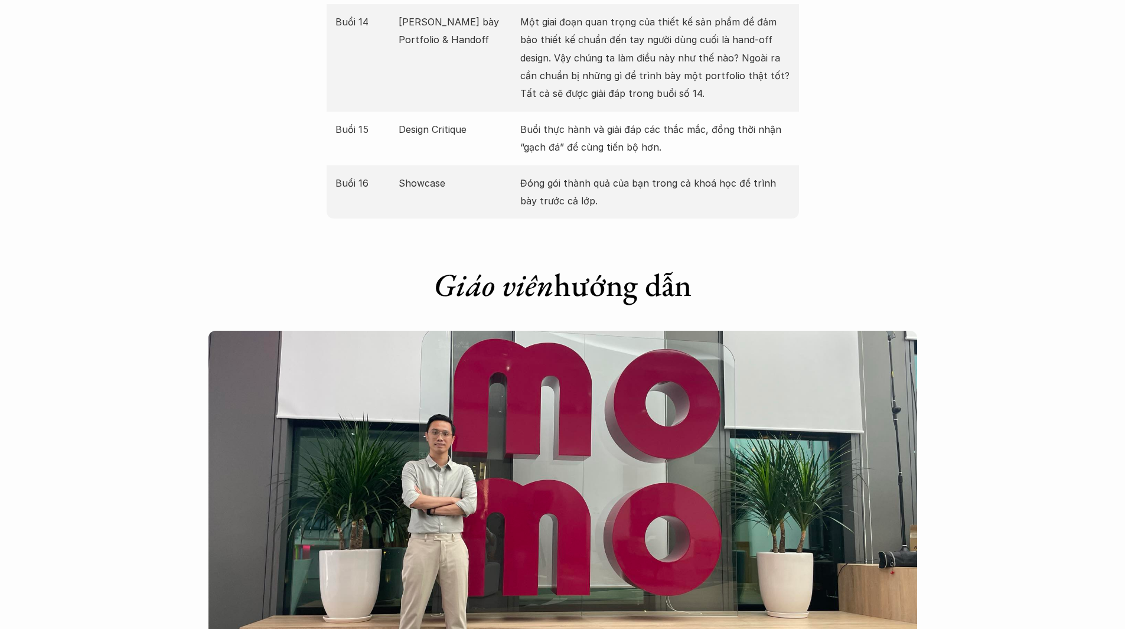
scroll to position [2540, 0]
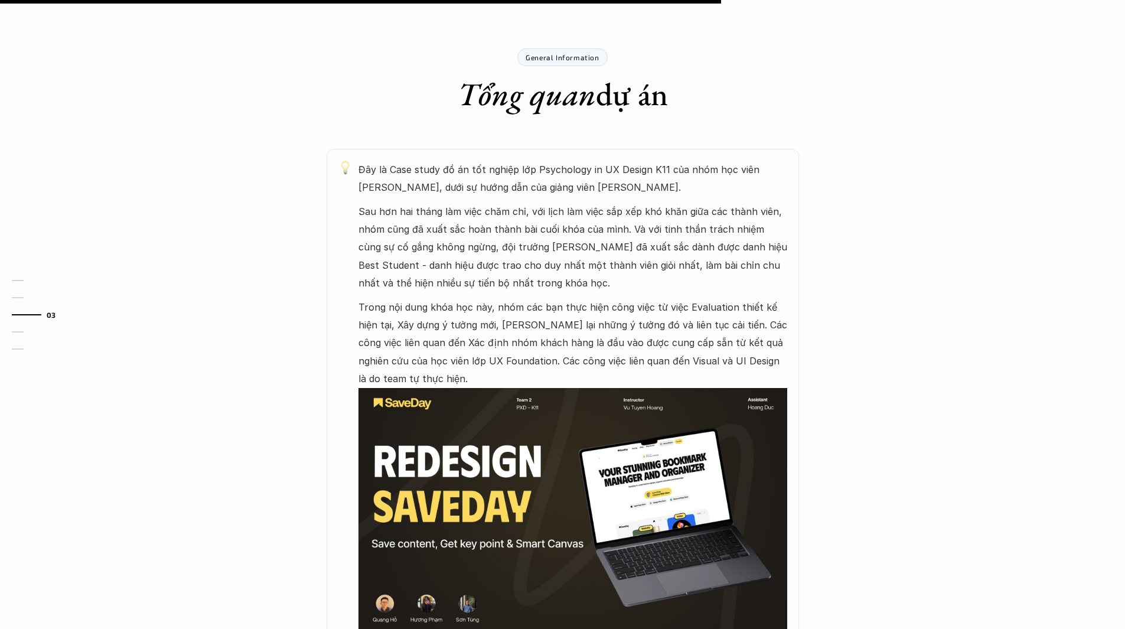
scroll to position [827, 0]
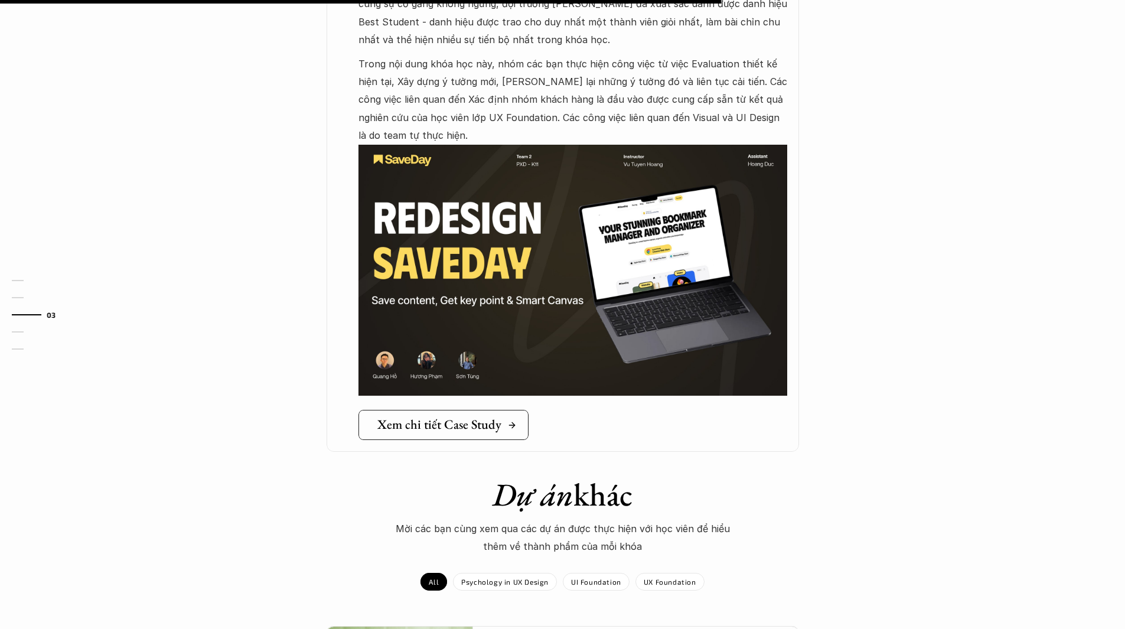
click at [454, 434] on link "Xem chi tiết Case Study" at bounding box center [443, 425] width 170 height 30
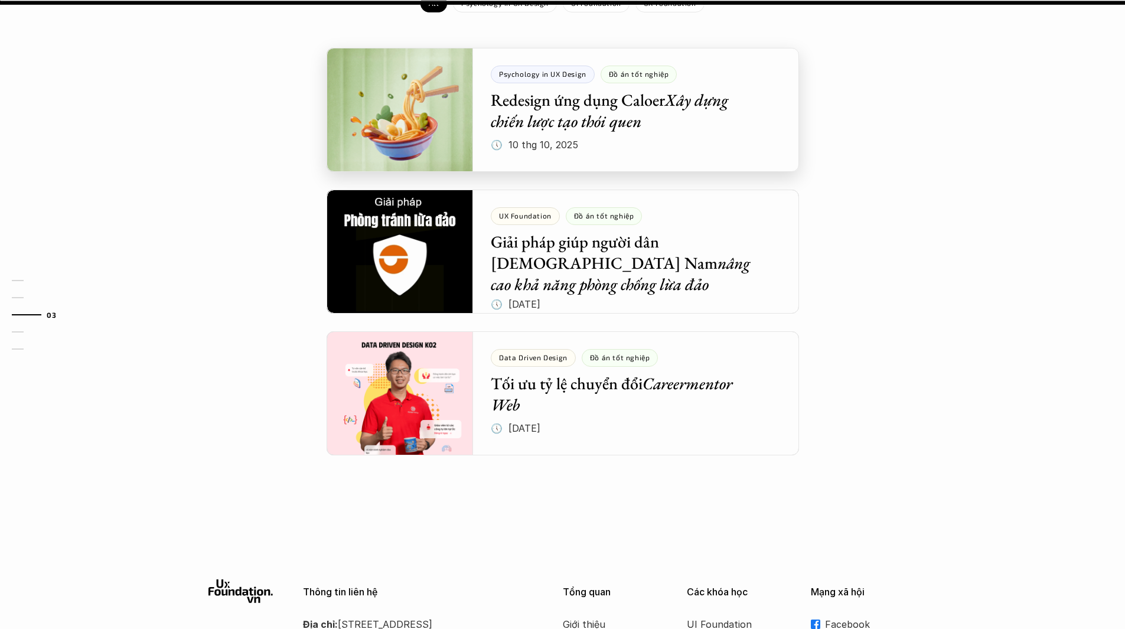
scroll to position [886, 0]
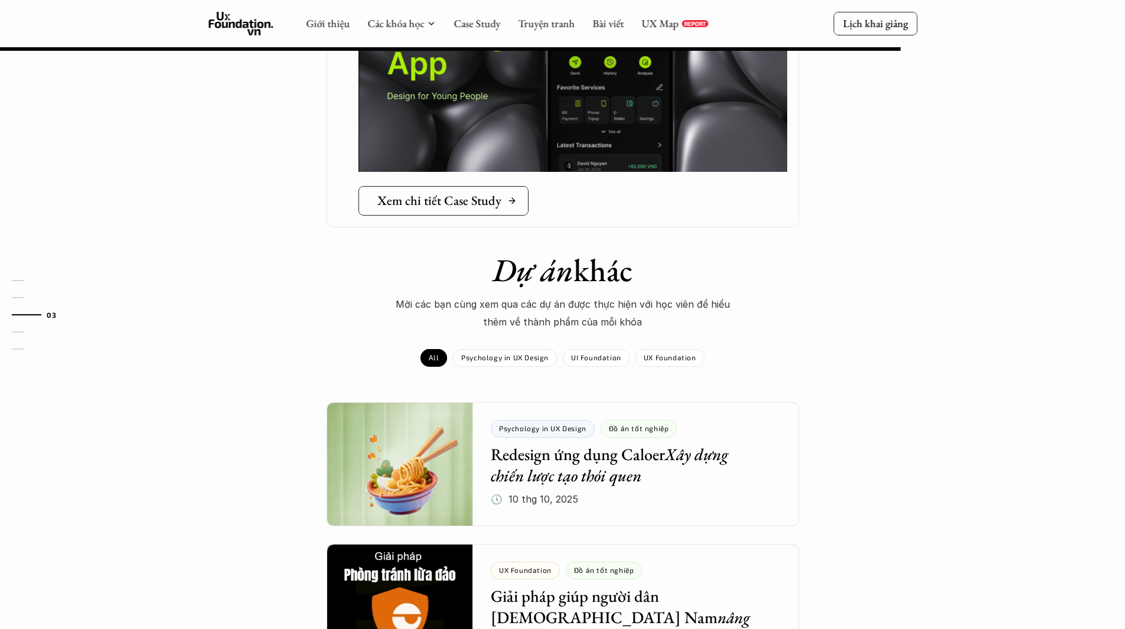
click at [467, 193] on h5 "Xem chi tiết Case Study" at bounding box center [439, 200] width 124 height 15
